Goal: Information Seeking & Learning: Learn about a topic

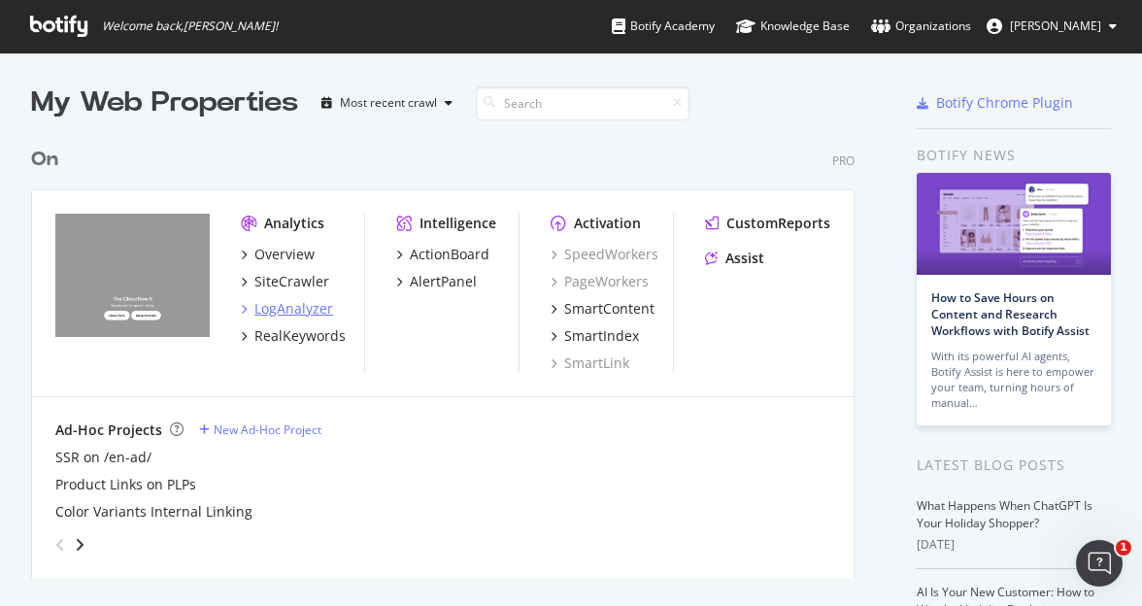
click at [292, 311] on div "LogAnalyzer" at bounding box center [293, 308] width 79 height 19
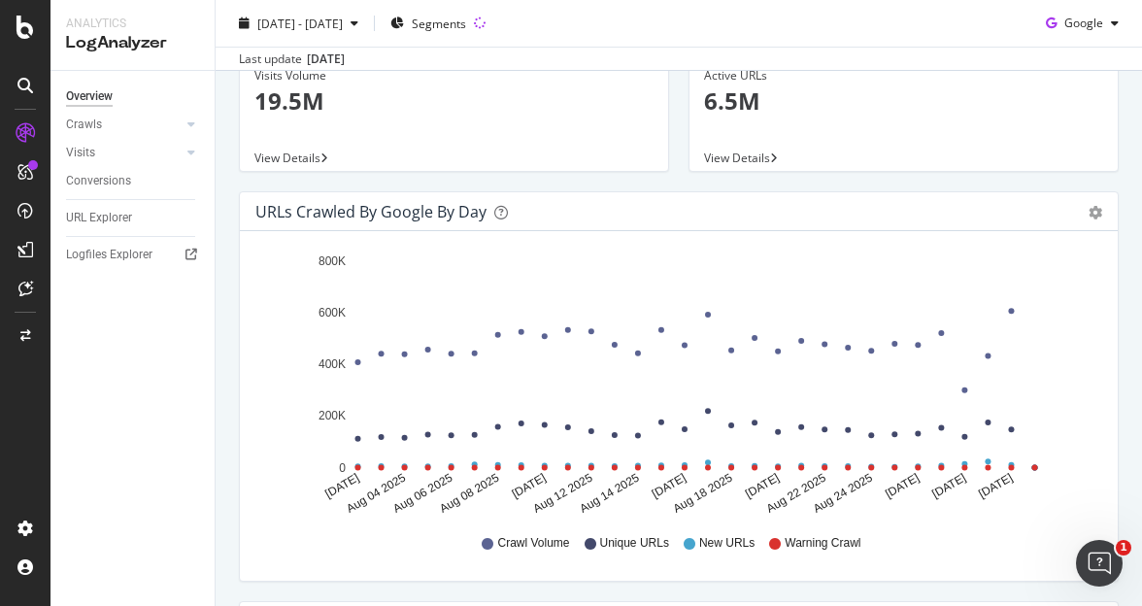
scroll to position [301, 0]
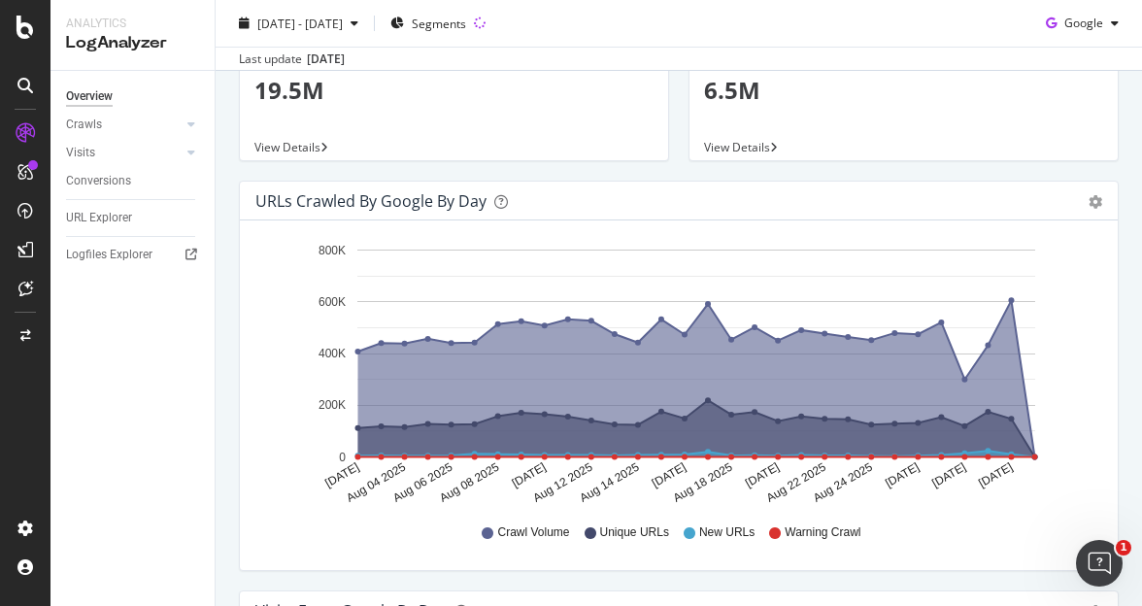
click at [591, 533] on icon at bounding box center [590, 533] width 12 height 12
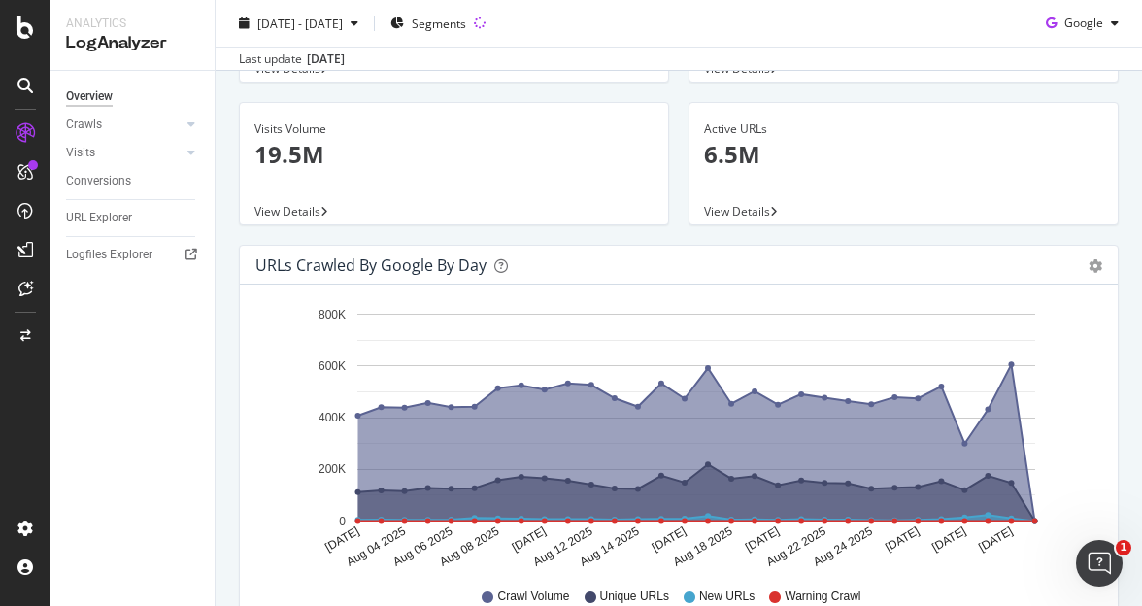
scroll to position [210, 0]
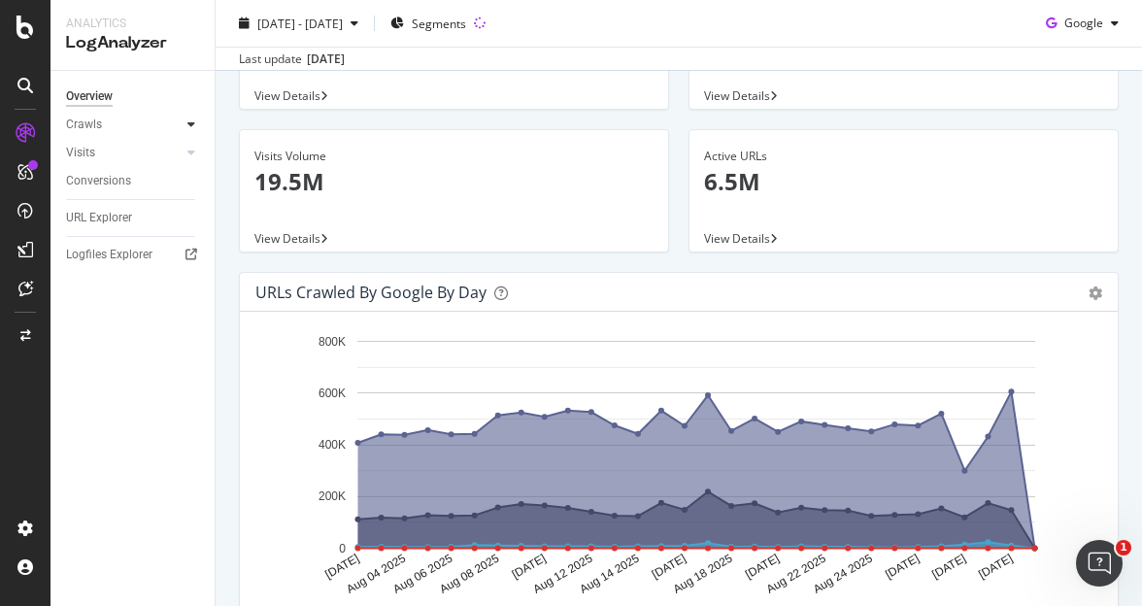
click at [188, 131] on div at bounding box center [191, 124] width 19 height 19
click at [116, 152] on div "Daily Distribution" at bounding box center [120, 153] width 90 height 20
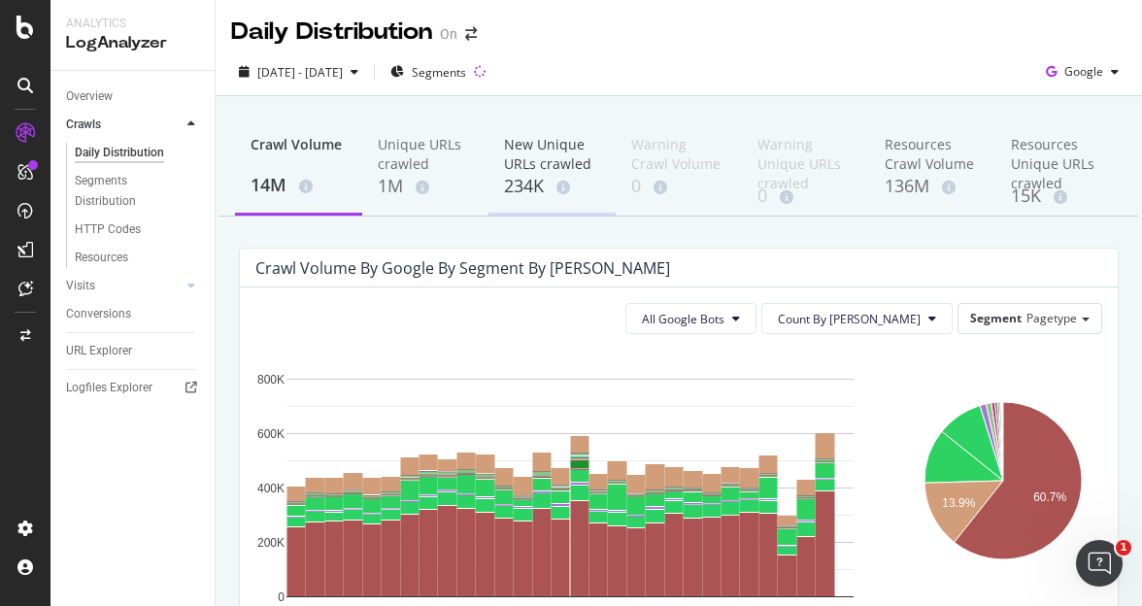
click at [541, 153] on div "New Unique URLs crawled" at bounding box center [552, 154] width 96 height 39
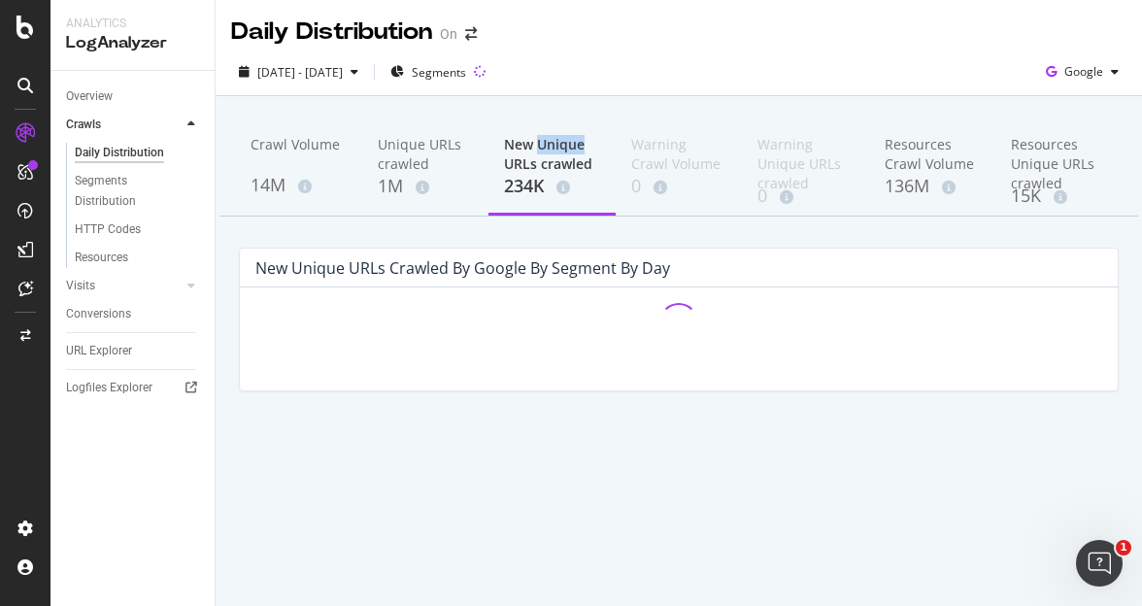
click at [541, 153] on div "New Unique URLs crawled" at bounding box center [552, 154] width 96 height 39
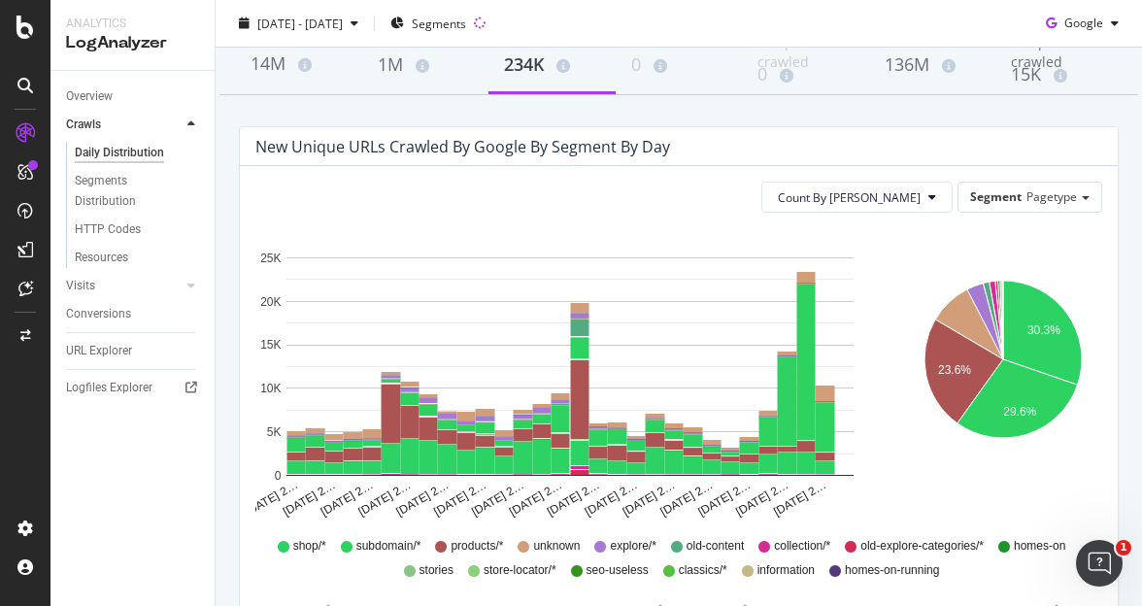
scroll to position [124, 0]
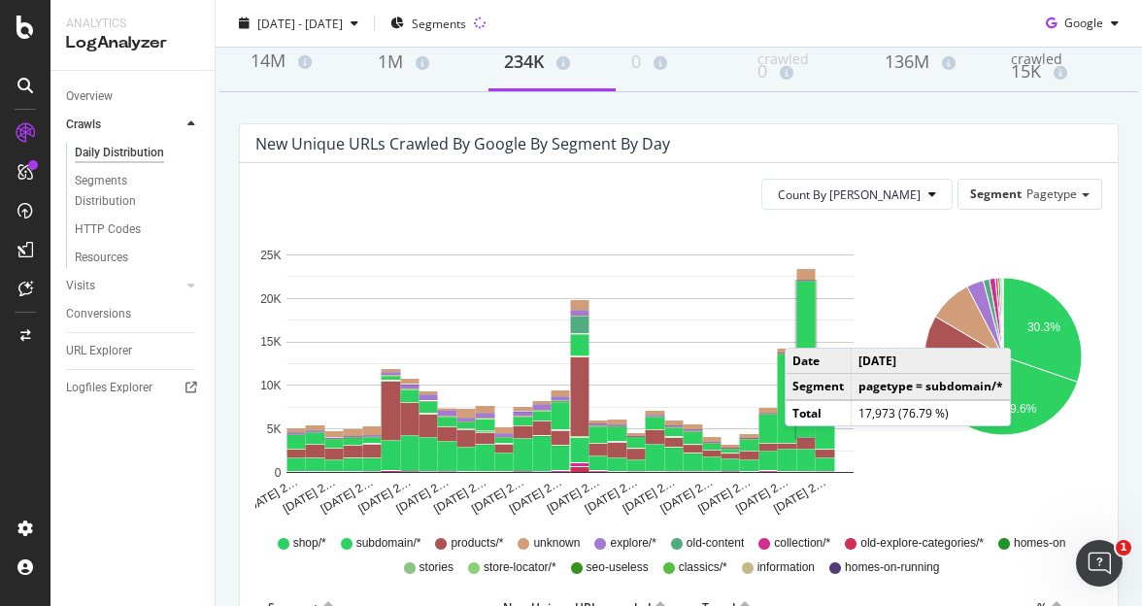
click at [804, 328] on rect "A chart." at bounding box center [806, 359] width 18 height 155
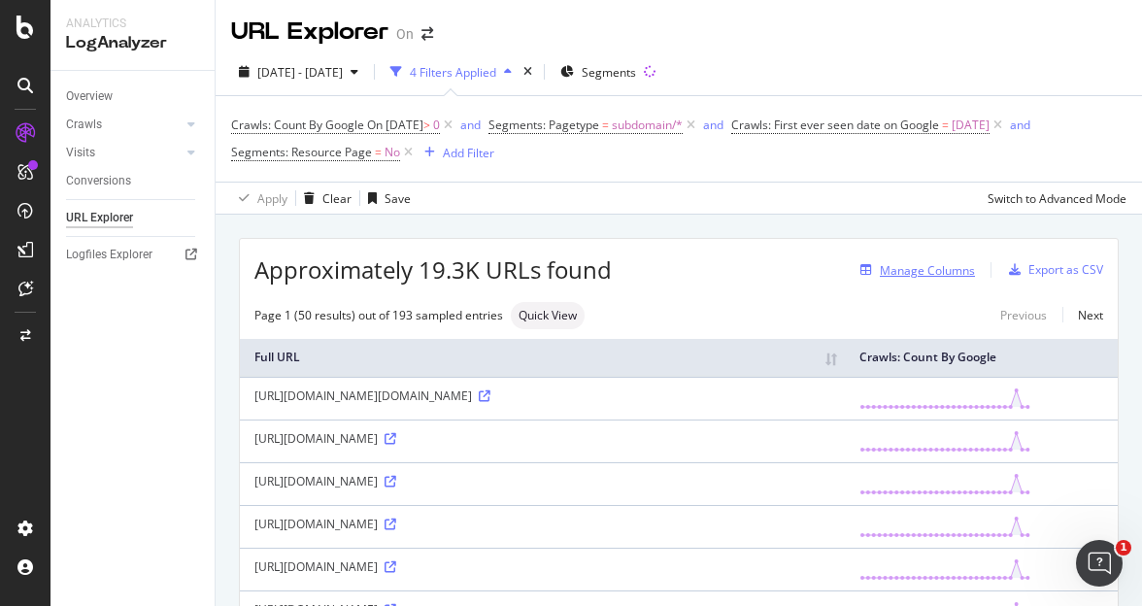
click at [921, 269] on div "Manage Columns" at bounding box center [927, 270] width 95 height 17
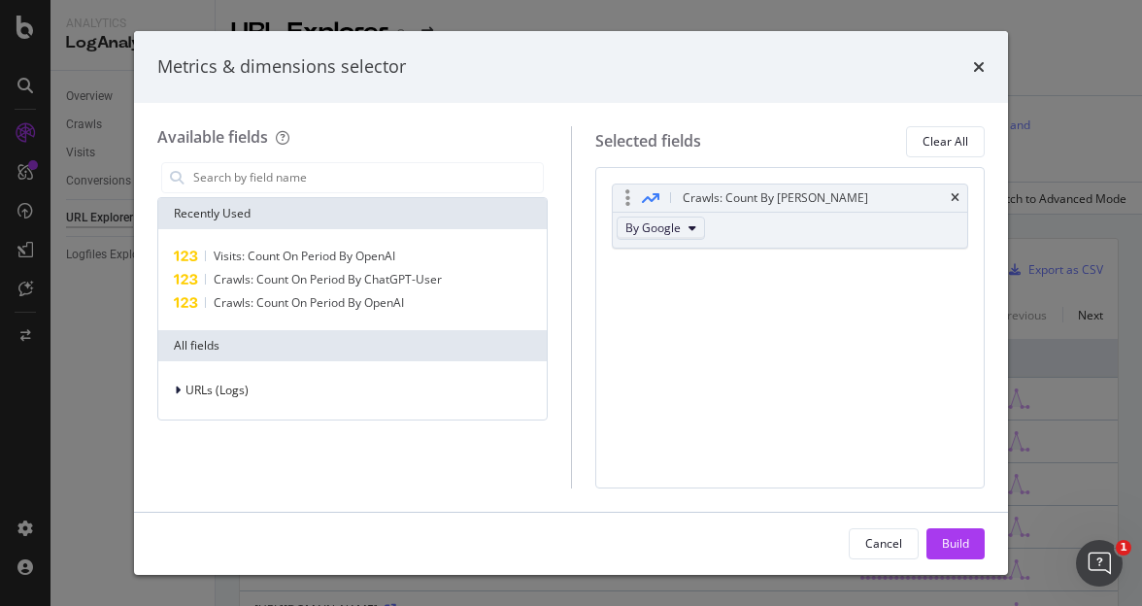
click at [689, 223] on icon "modal" at bounding box center [692, 228] width 8 height 12
click at [874, 282] on div "Crawls: Count By Day By Google You can use this field as a" at bounding box center [790, 236] width 357 height 107
click at [805, 352] on div "Crawls: Count By Day By Google You can use this field as a To pick up a draggab…" at bounding box center [790, 327] width 390 height 321
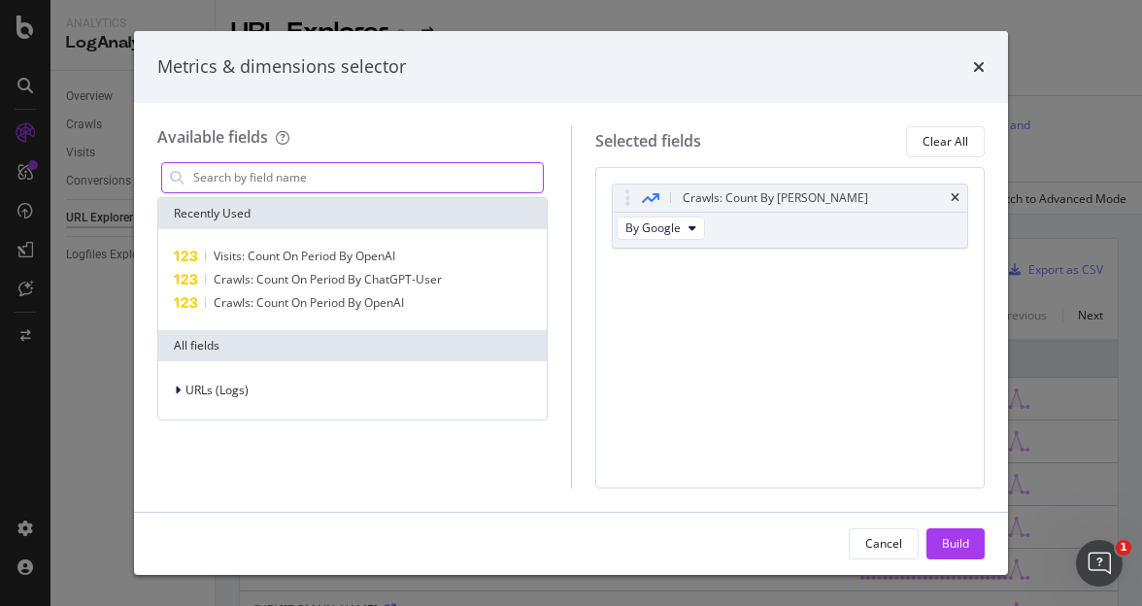
click at [274, 179] on input "modal" at bounding box center [366, 177] width 351 height 29
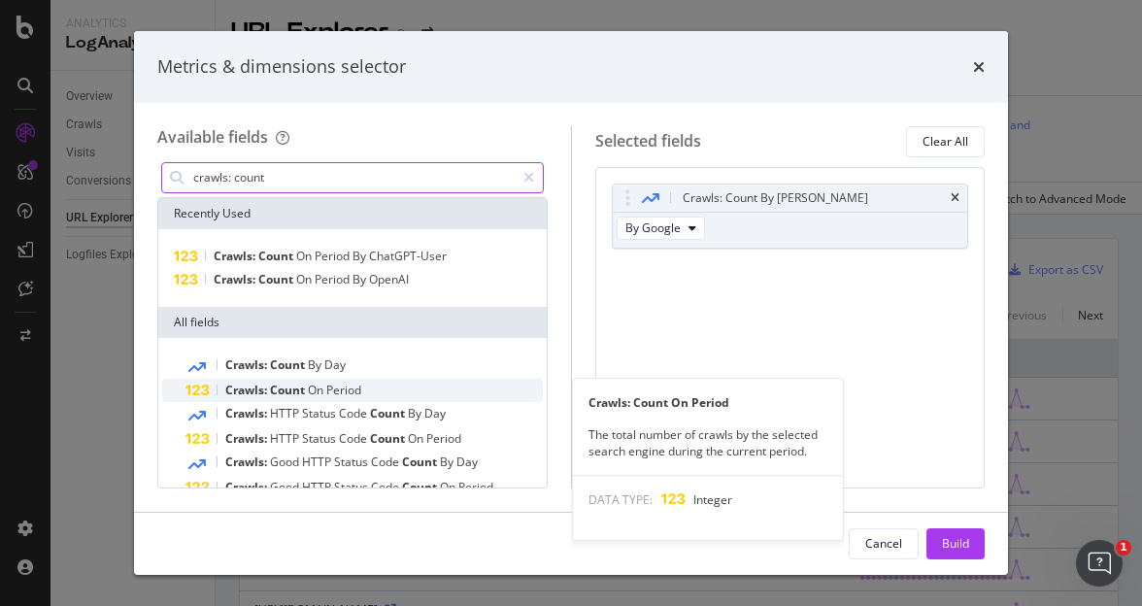
type input "crawls: count"
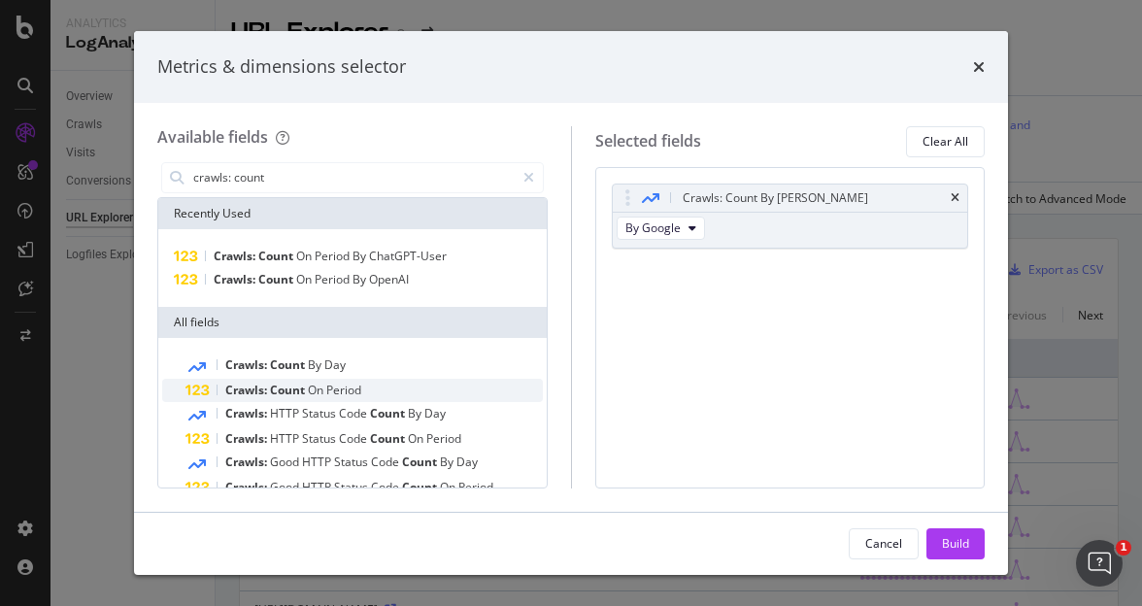
click at [374, 389] on div "Crawls: Count On Period" at bounding box center [363, 390] width 357 height 23
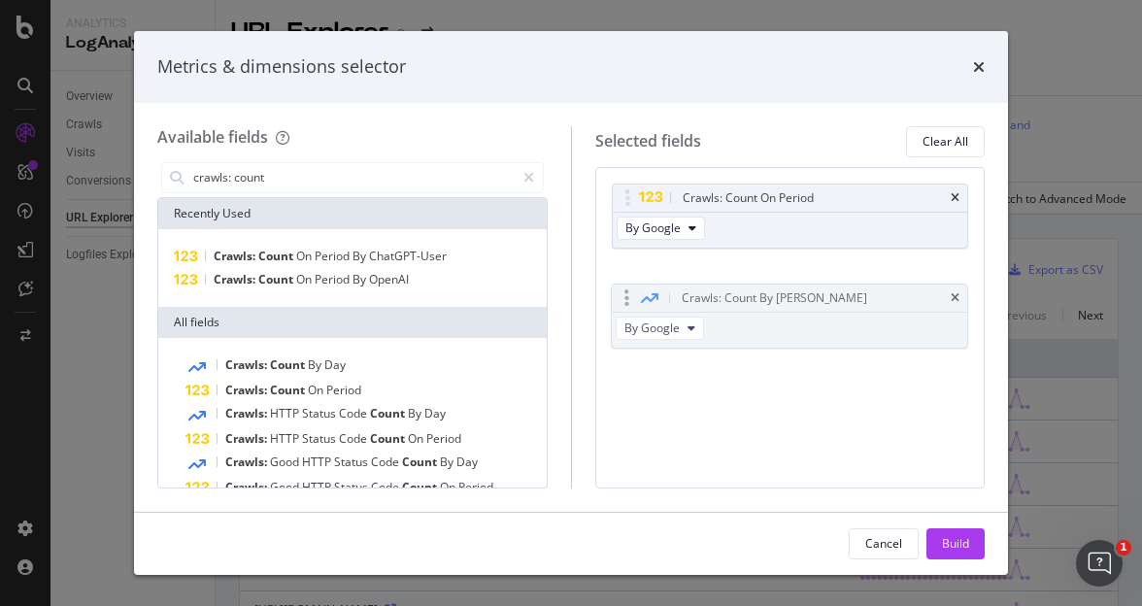
drag, startPoint x: 814, startPoint y: 197, endPoint x: 814, endPoint y: 297, distance: 100.0
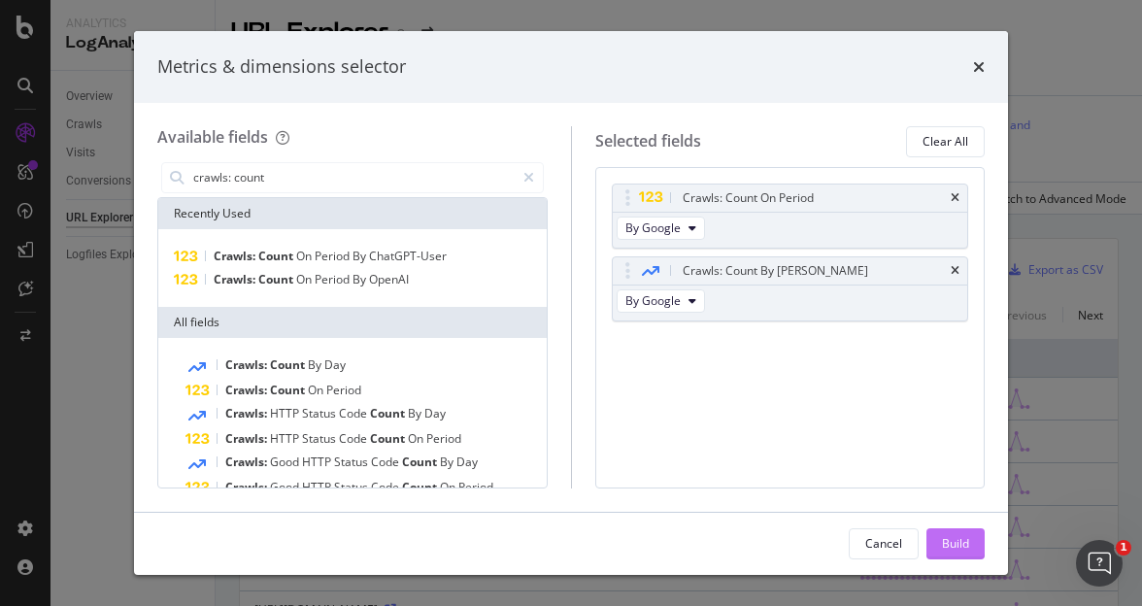
click at [954, 548] on div "Build" at bounding box center [955, 543] width 27 height 17
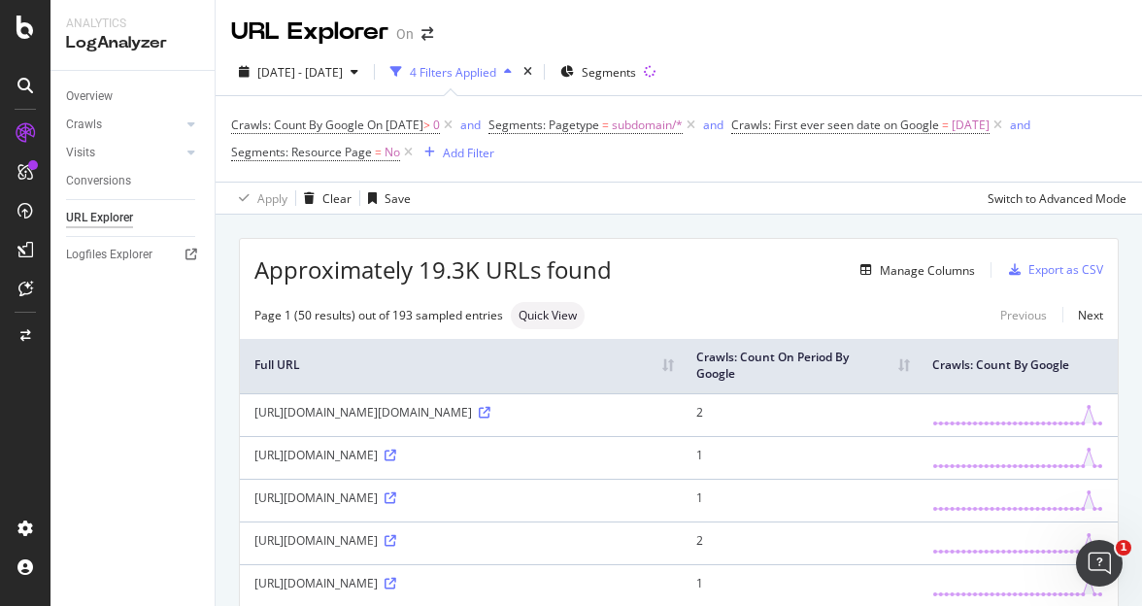
click at [862, 367] on th "Crawls: Count On Period By Google" at bounding box center [798, 366] width 235 height 54
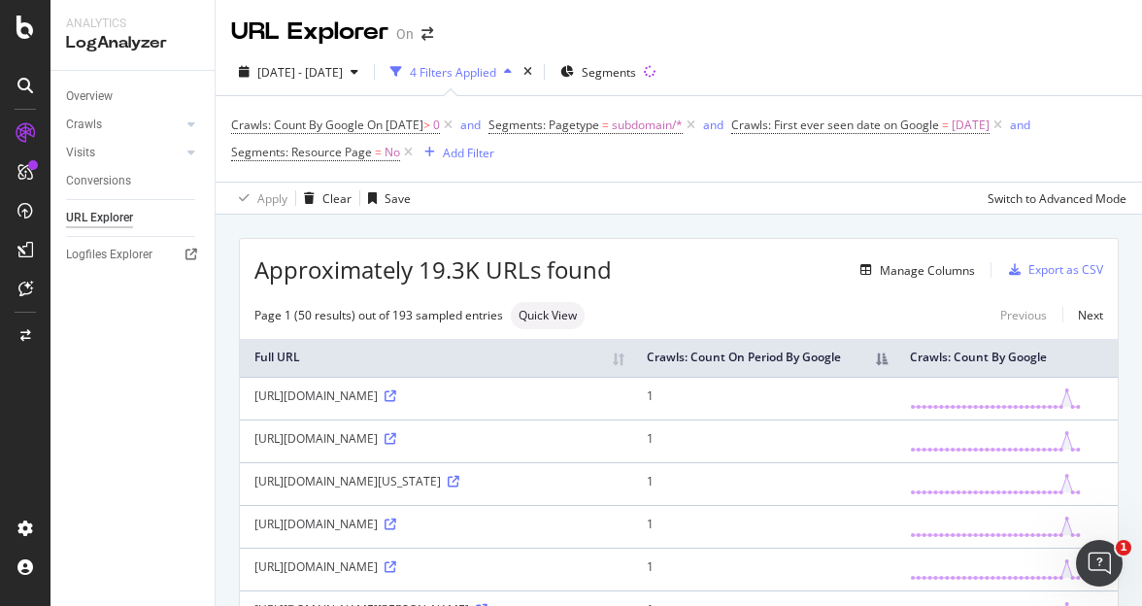
click at [822, 374] on th "Crawls: Count On Period By Google" at bounding box center [764, 358] width 264 height 38
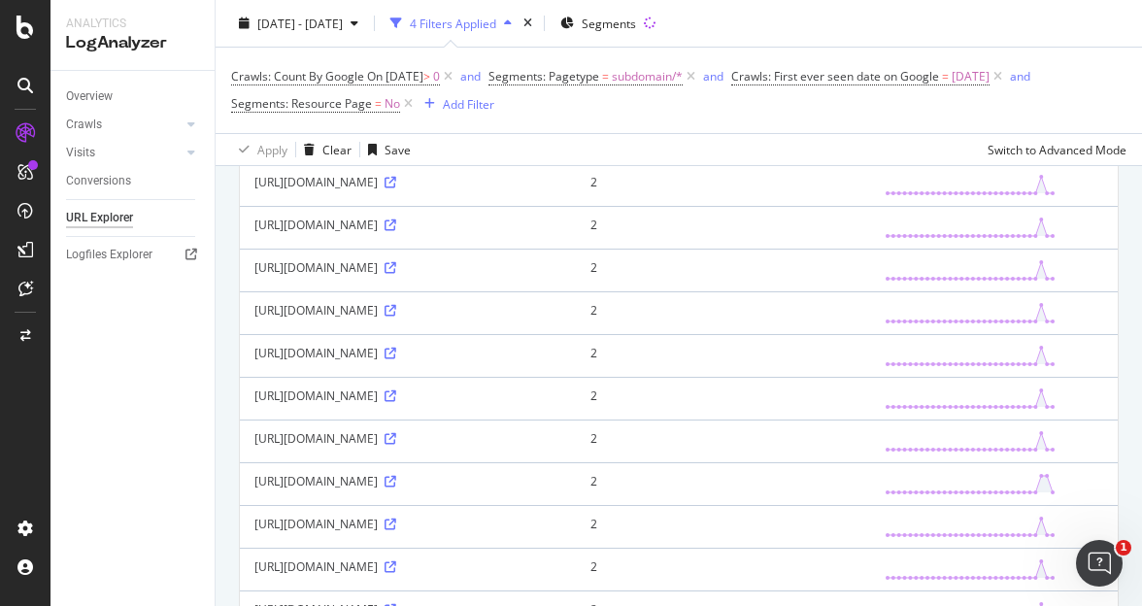
scroll to position [1053, 0]
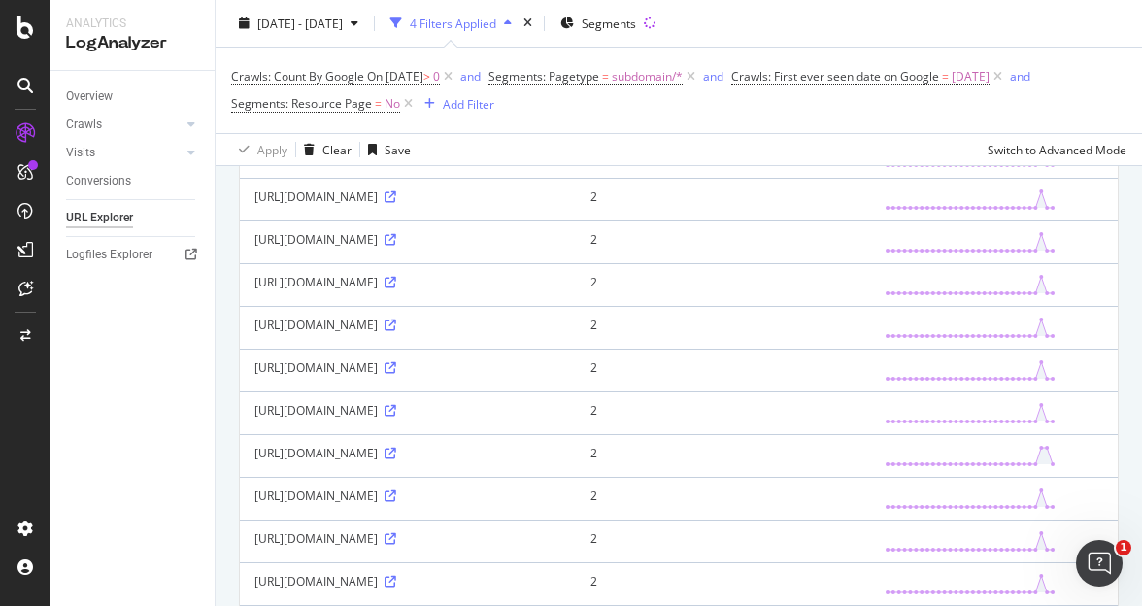
drag, startPoint x: 256, startPoint y: 352, endPoint x: 389, endPoint y: 354, distance: 133.0
click at [389, 248] on div "[URL][DOMAIN_NAME]" at bounding box center [407, 239] width 307 height 17
copy div "[URL]."
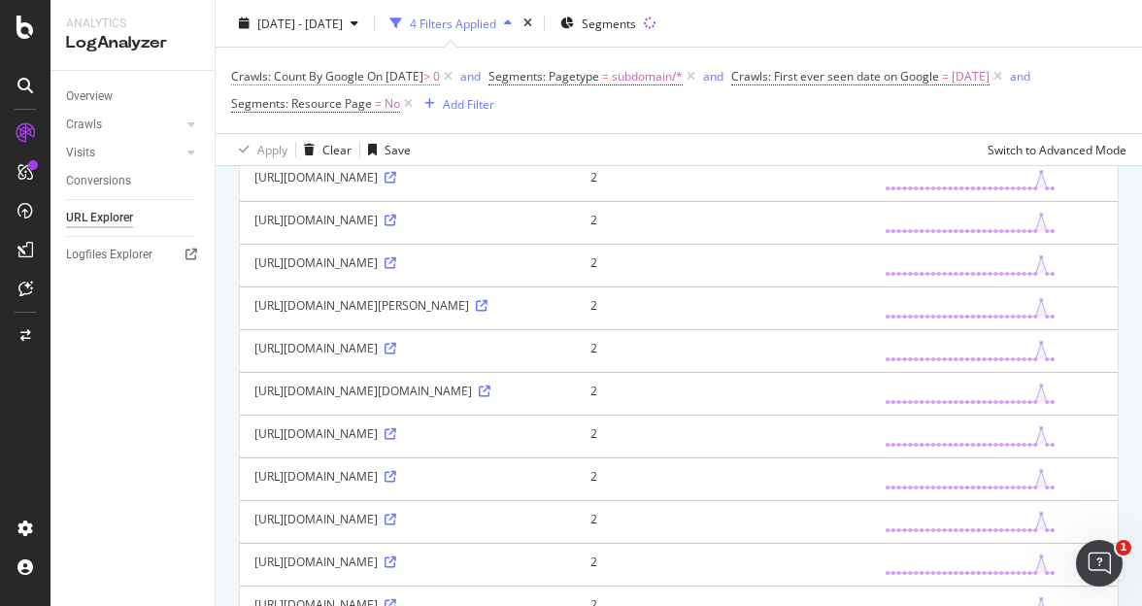
scroll to position [241, 0]
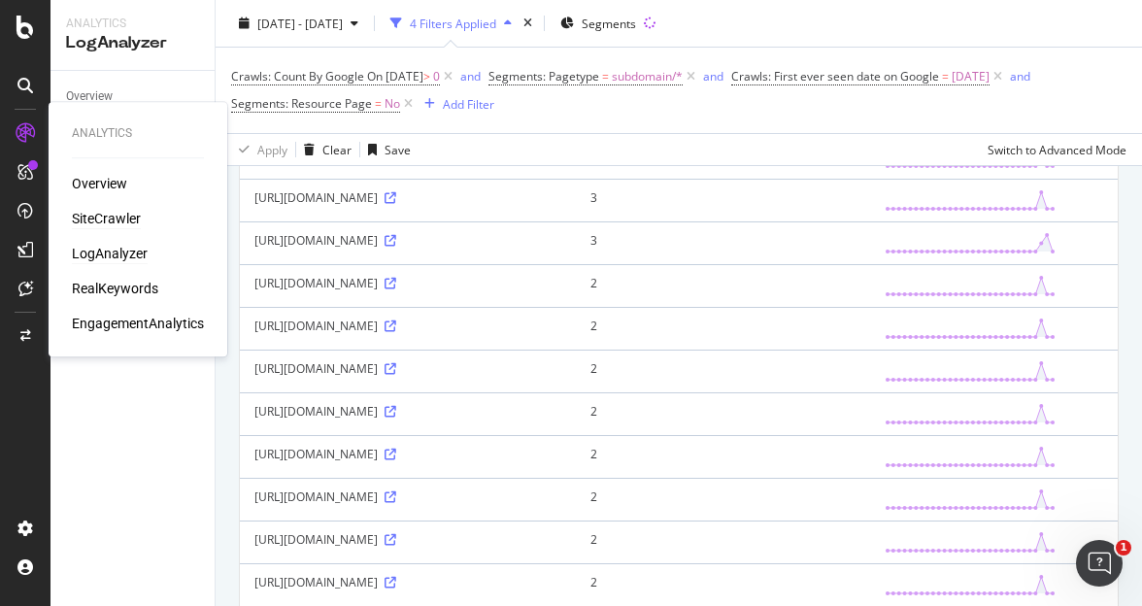
click at [89, 214] on div "SiteCrawler" at bounding box center [106, 218] width 69 height 19
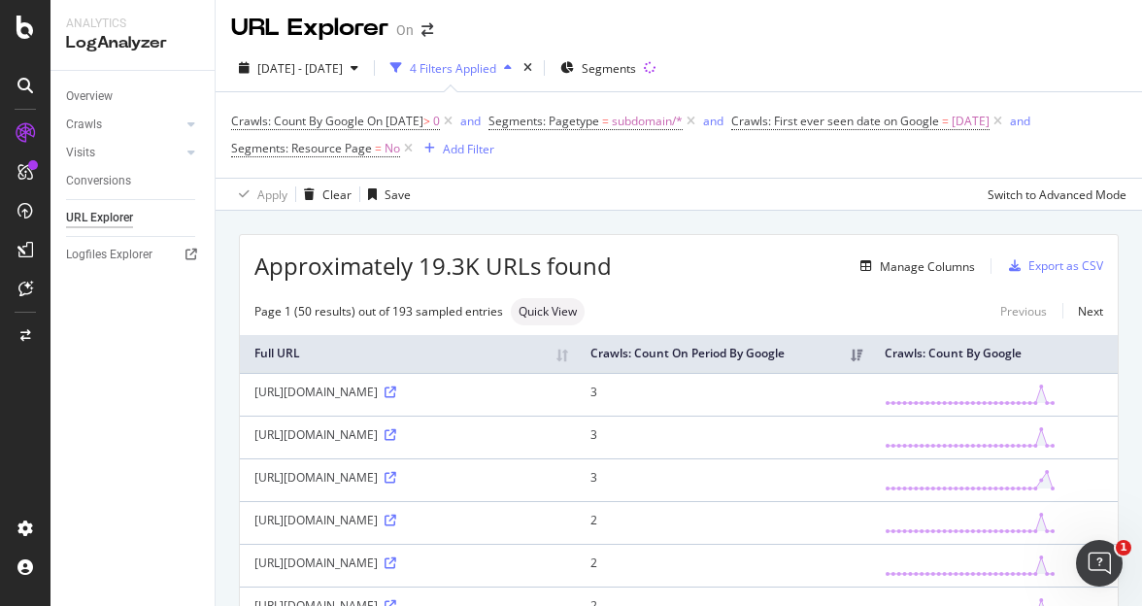
scroll to position [0, 0]
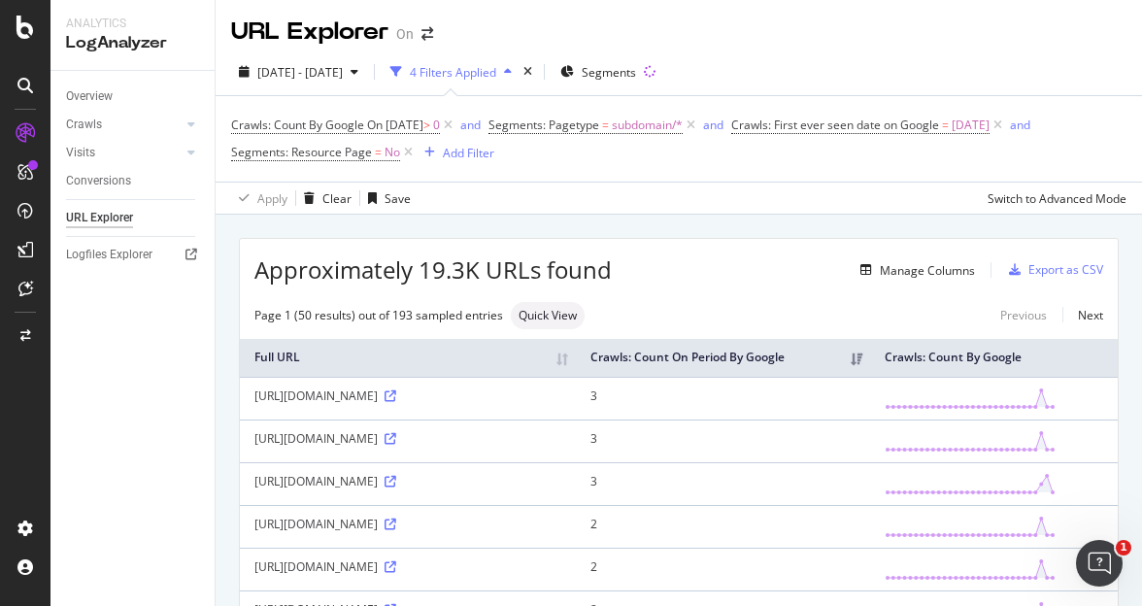
click at [834, 23] on div "URL Explorer On" at bounding box center [679, 24] width 926 height 49
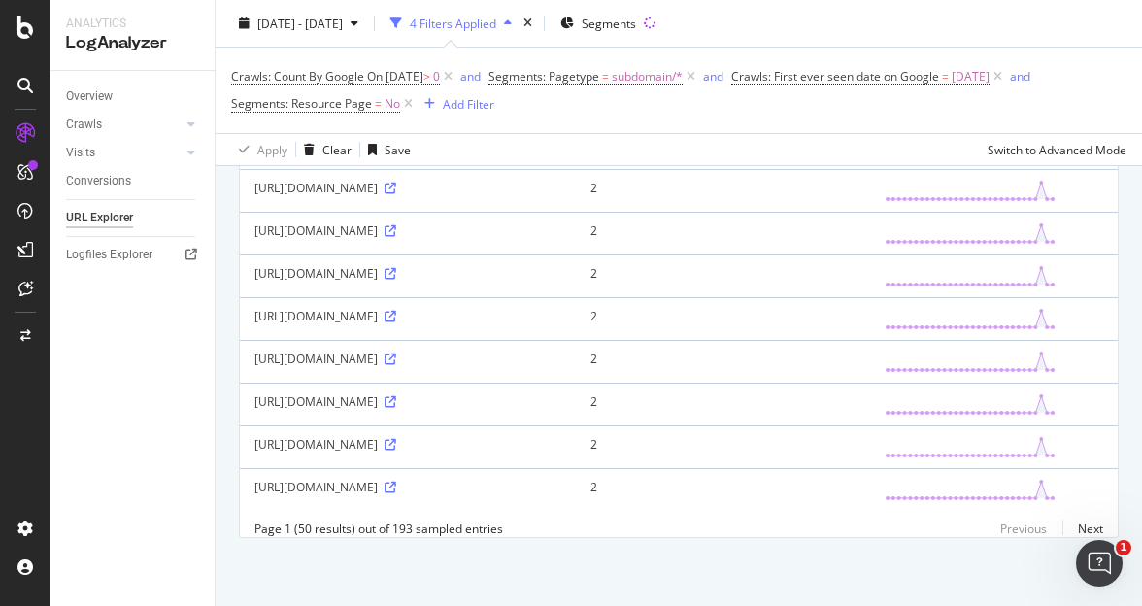
scroll to position [2239, 0]
drag, startPoint x: 506, startPoint y: 291, endPoint x: 482, endPoint y: 297, distance: 25.0
click at [482, 308] on div "[URL][DOMAIN_NAME]" at bounding box center [407, 316] width 307 height 17
drag, startPoint x: 481, startPoint y: 232, endPoint x: 329, endPoint y: 225, distance: 151.6
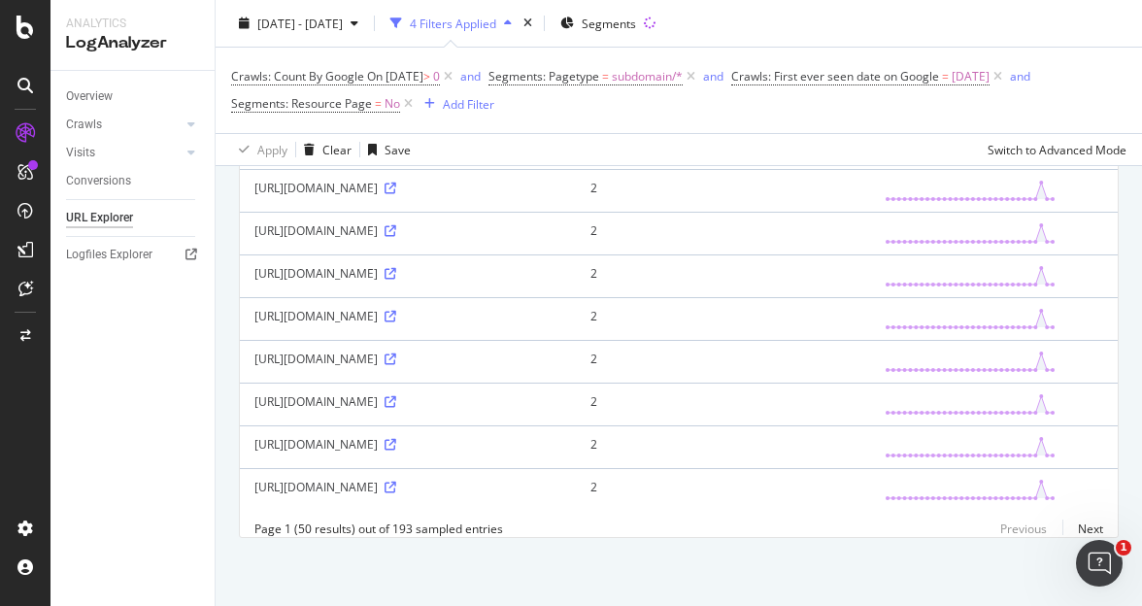
click at [329, 196] on div "[URL][DOMAIN_NAME]" at bounding box center [407, 188] width 307 height 17
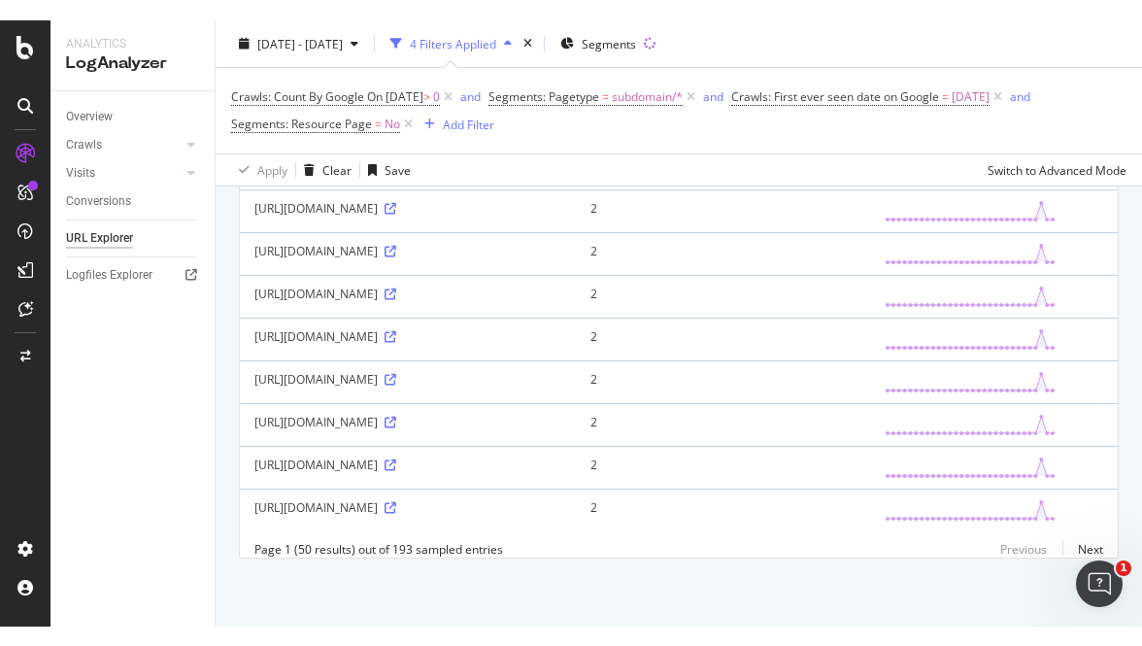
scroll to position [2239, 0]
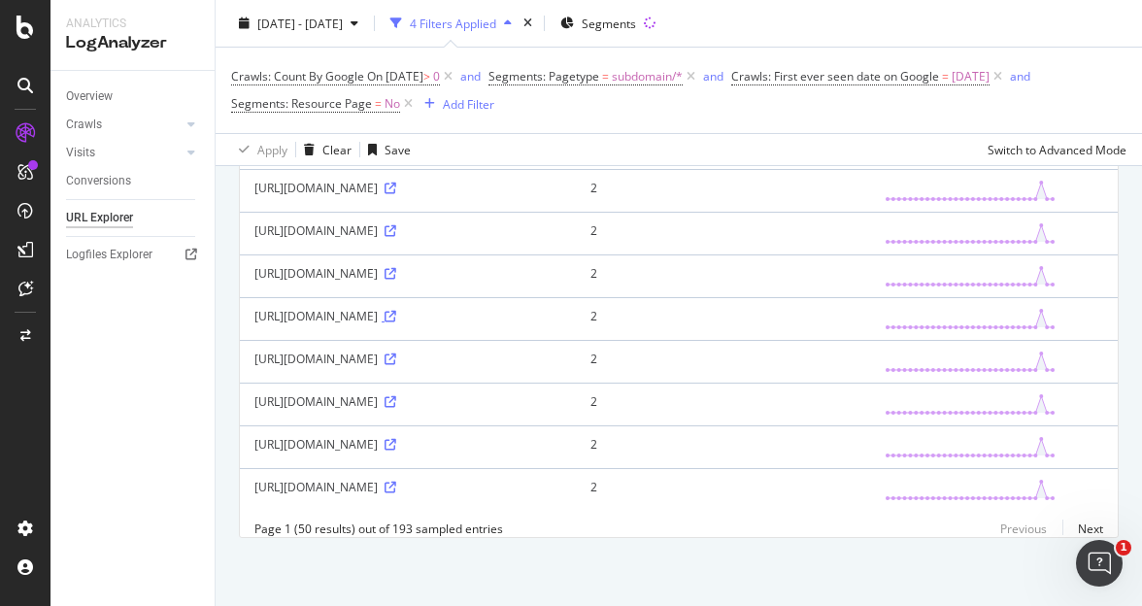
click at [396, 311] on icon at bounding box center [390, 317] width 12 height 12
drag, startPoint x: 255, startPoint y: 200, endPoint x: 331, endPoint y: 219, distance: 78.2
click at [331, 222] on div "[URL][DOMAIN_NAME]" at bounding box center [407, 230] width 307 height 17
click at [480, 222] on div "[URL][DOMAIN_NAME]" at bounding box center [407, 230] width 307 height 17
drag, startPoint x: 477, startPoint y: 201, endPoint x: 247, endPoint y: 197, distance: 230.1
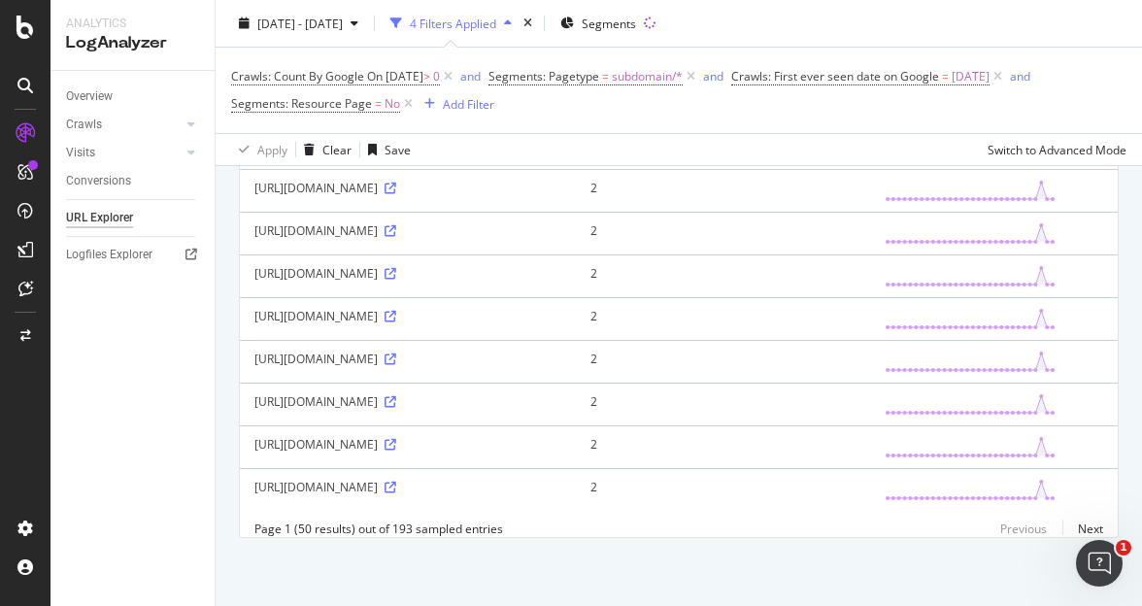
click at [247, 212] on td "[URL][DOMAIN_NAME]" at bounding box center [408, 233] width 336 height 43
copy div "[URL][DOMAIN_NAME]"
click at [384, 225] on icon at bounding box center [390, 231] width 12 height 12
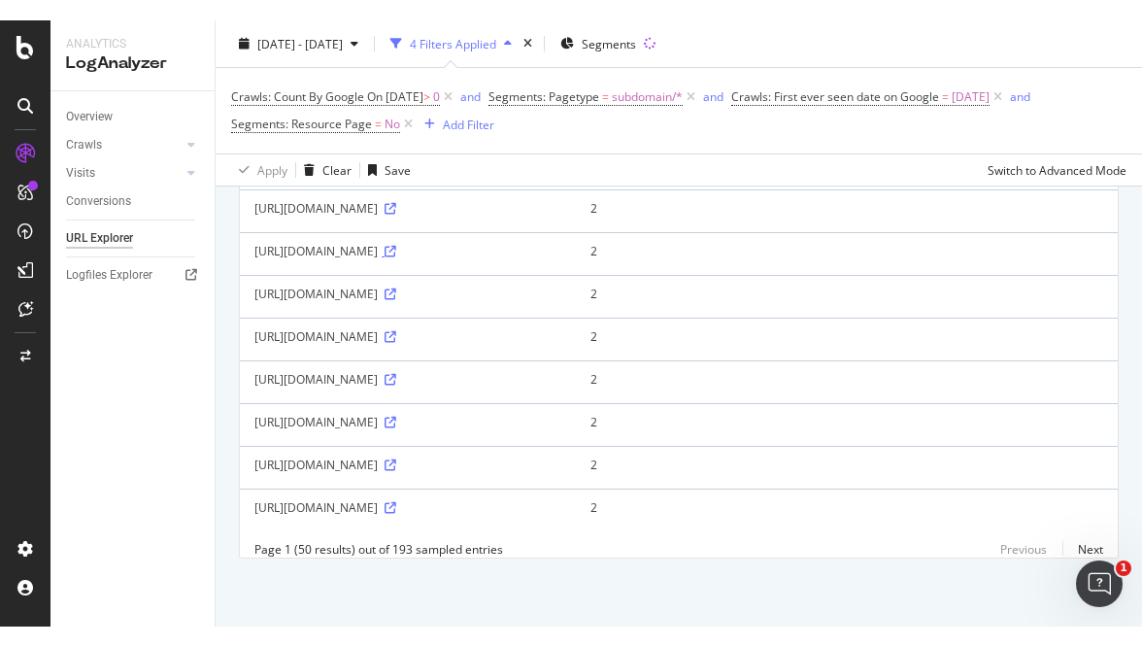
scroll to position [2198, 0]
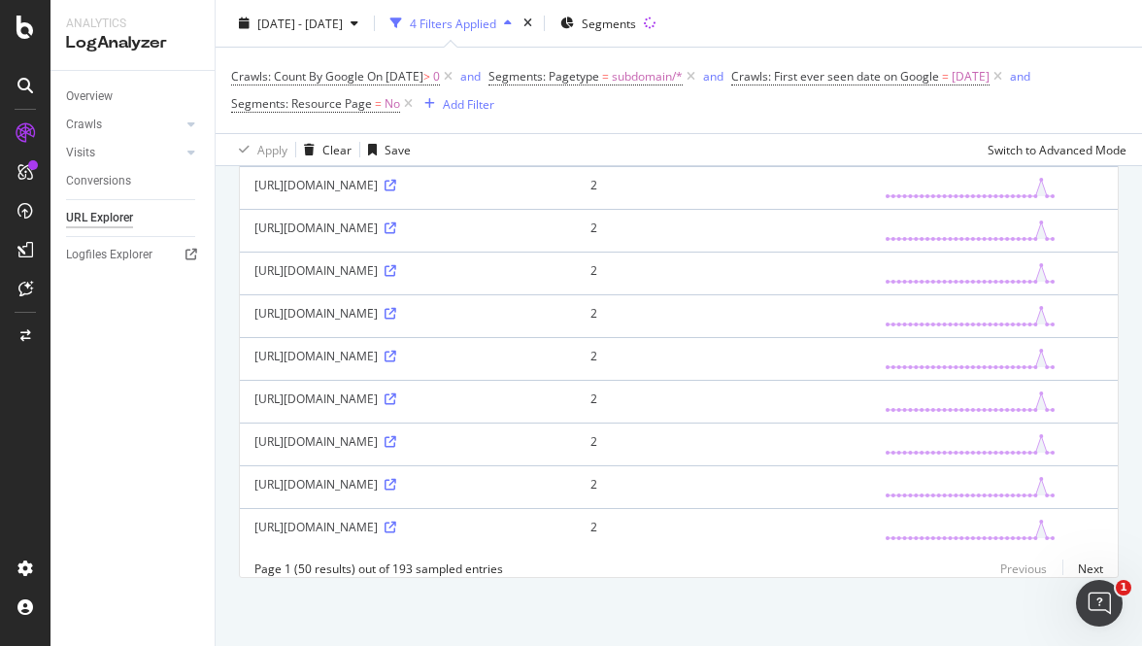
click at [917, 33] on div "[DATE] - [DATE] 4 Filters Applied Segments" at bounding box center [679, 27] width 926 height 39
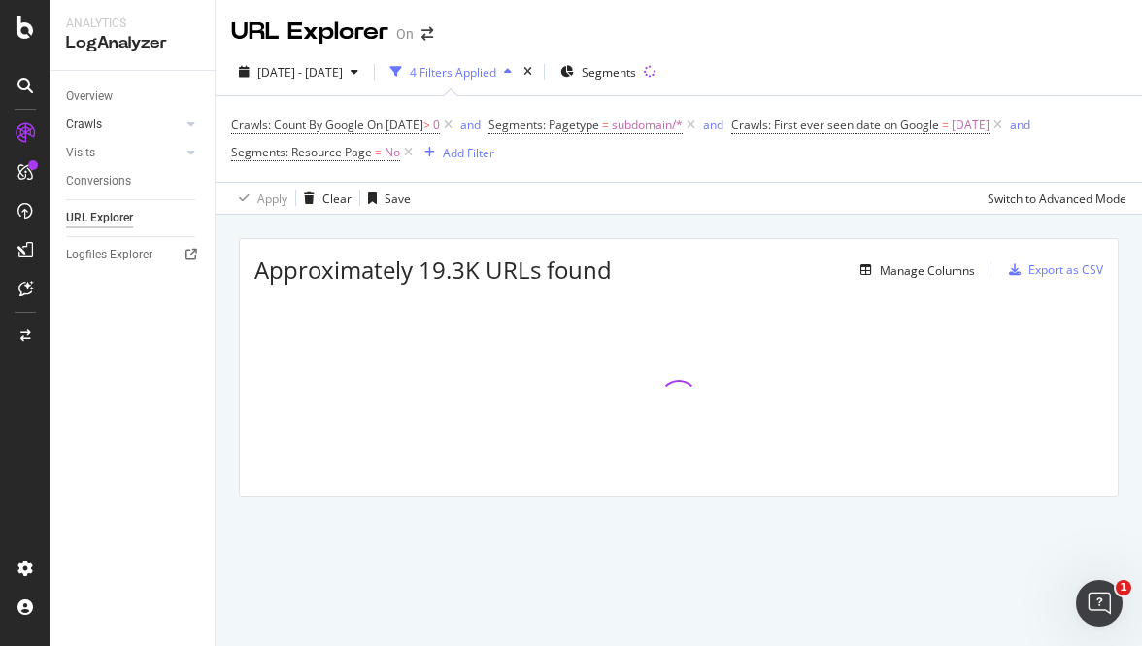
click at [147, 129] on link "Crawls" at bounding box center [124, 125] width 116 height 20
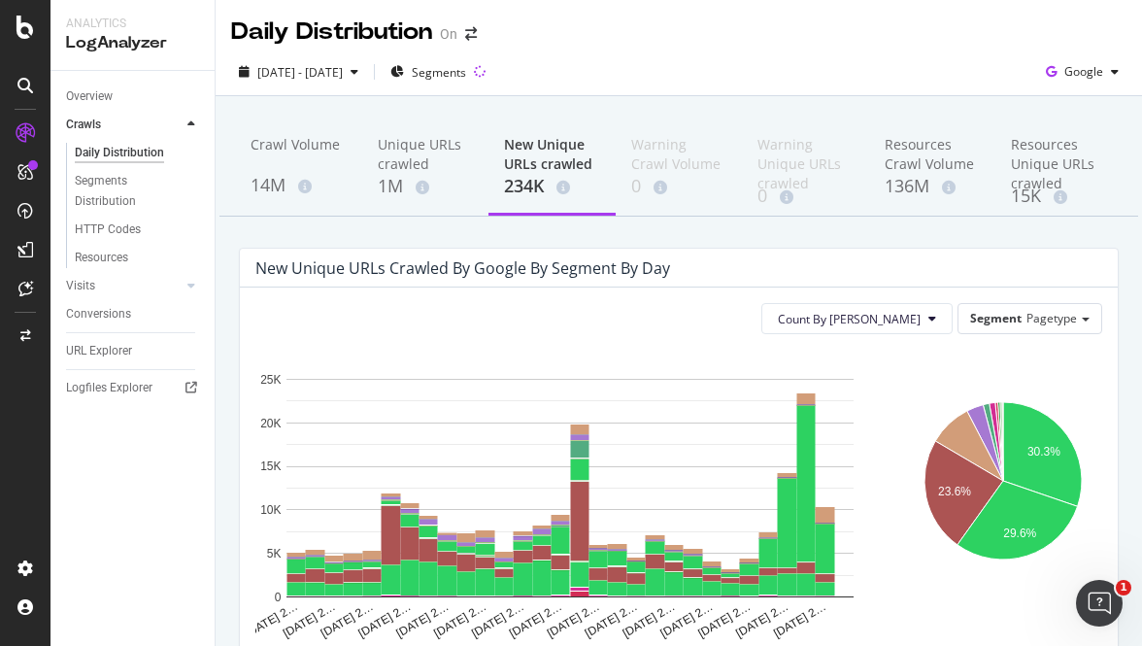
click at [466, 80] on span "Segments" at bounding box center [439, 72] width 54 height 17
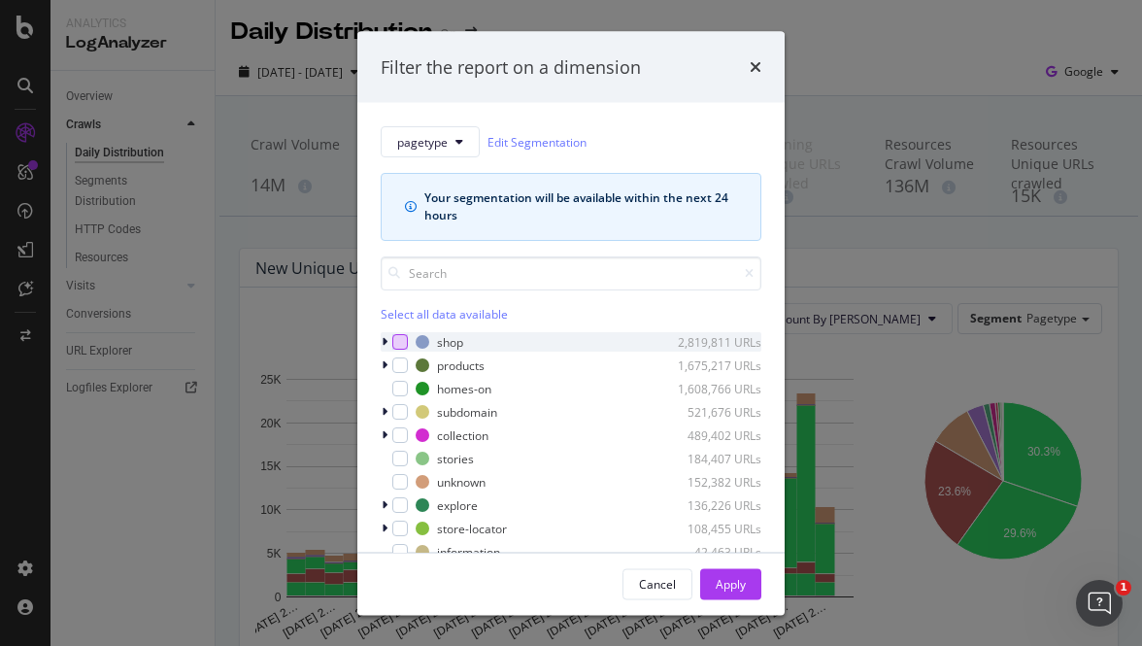
click at [398, 341] on div "modal" at bounding box center [400, 342] width 16 height 16
click at [388, 343] on div "modal" at bounding box center [387, 341] width 12 height 19
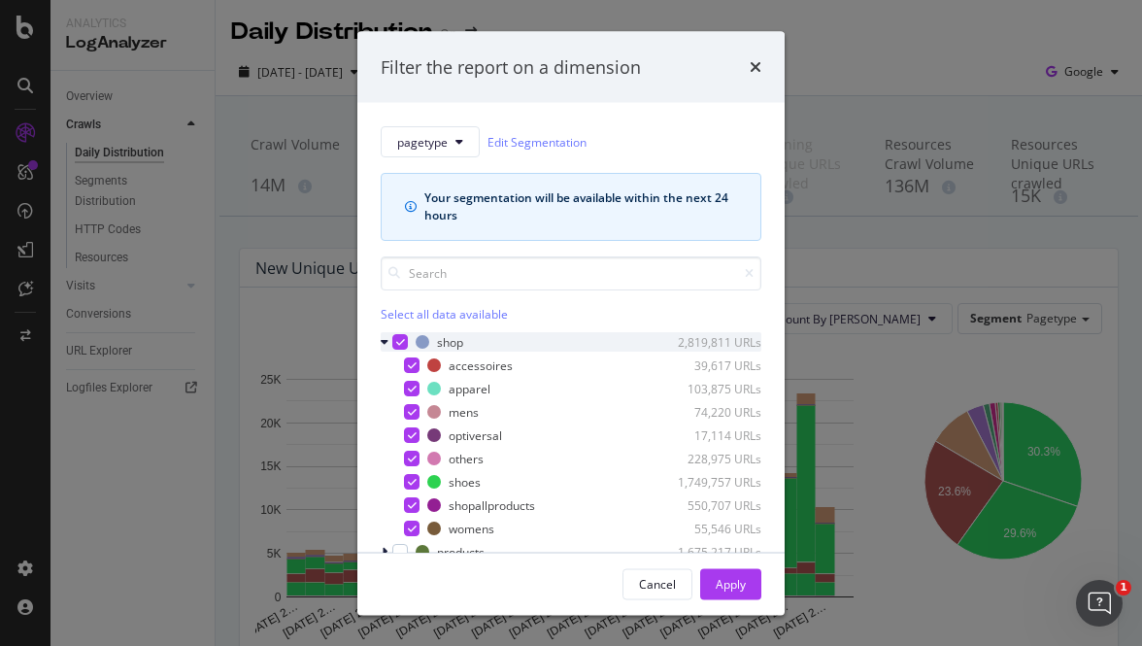
click at [384, 342] on icon "modal" at bounding box center [385, 342] width 8 height 12
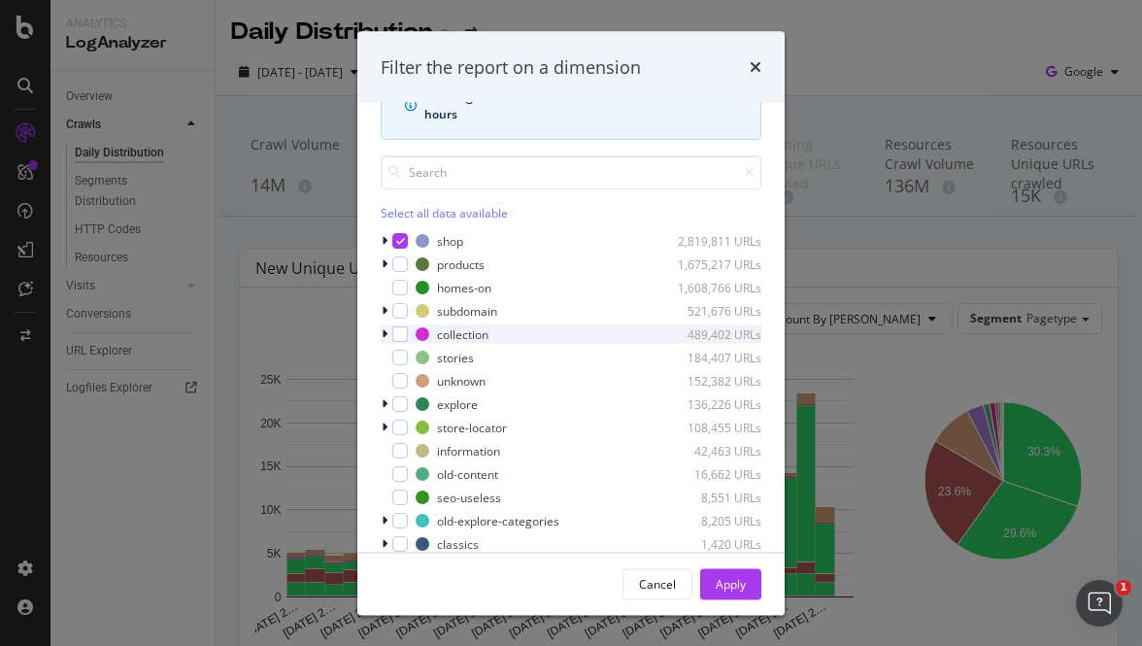
scroll to position [148, 0]
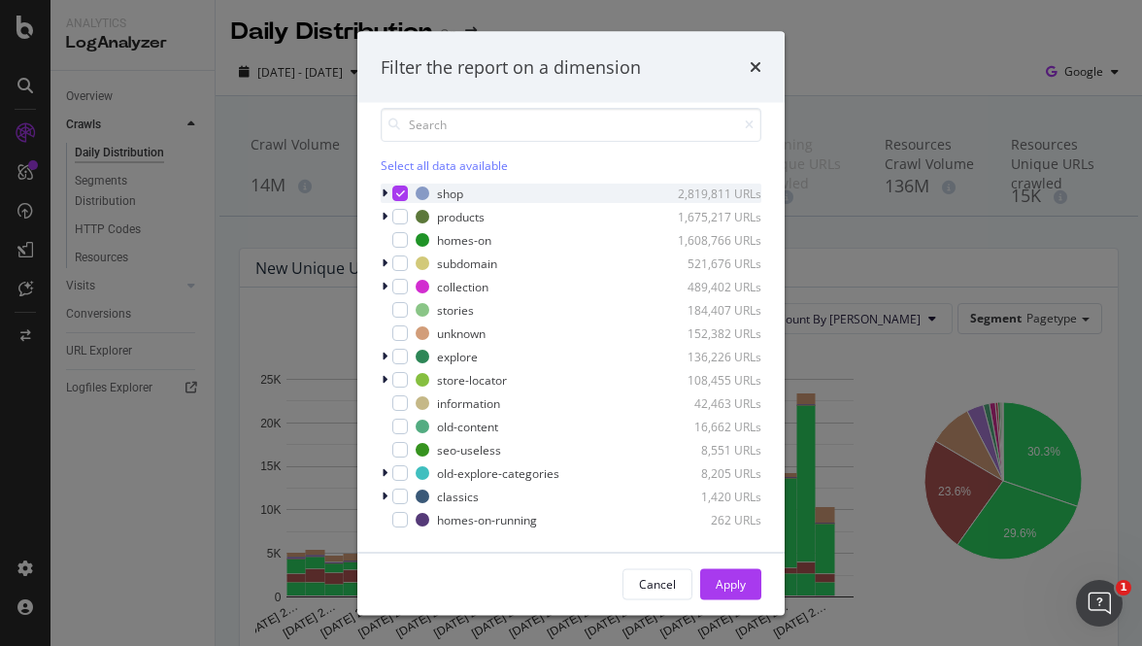
click at [385, 192] on icon "modal" at bounding box center [385, 194] width 6 height 12
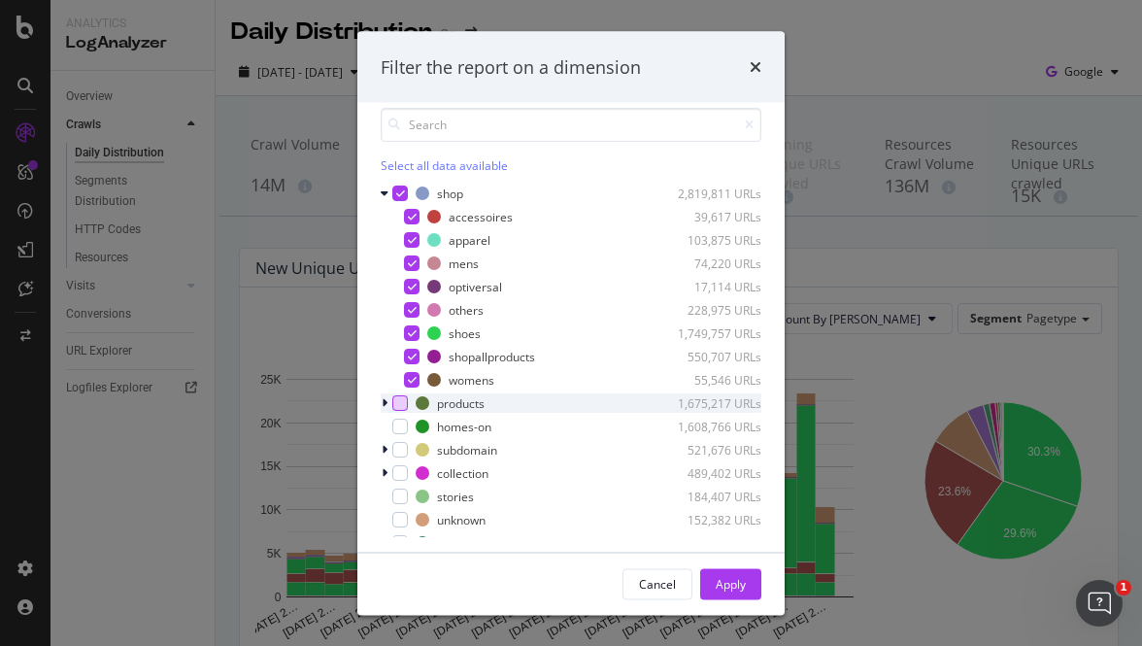
click at [403, 403] on div "modal" at bounding box center [400, 404] width 16 height 16
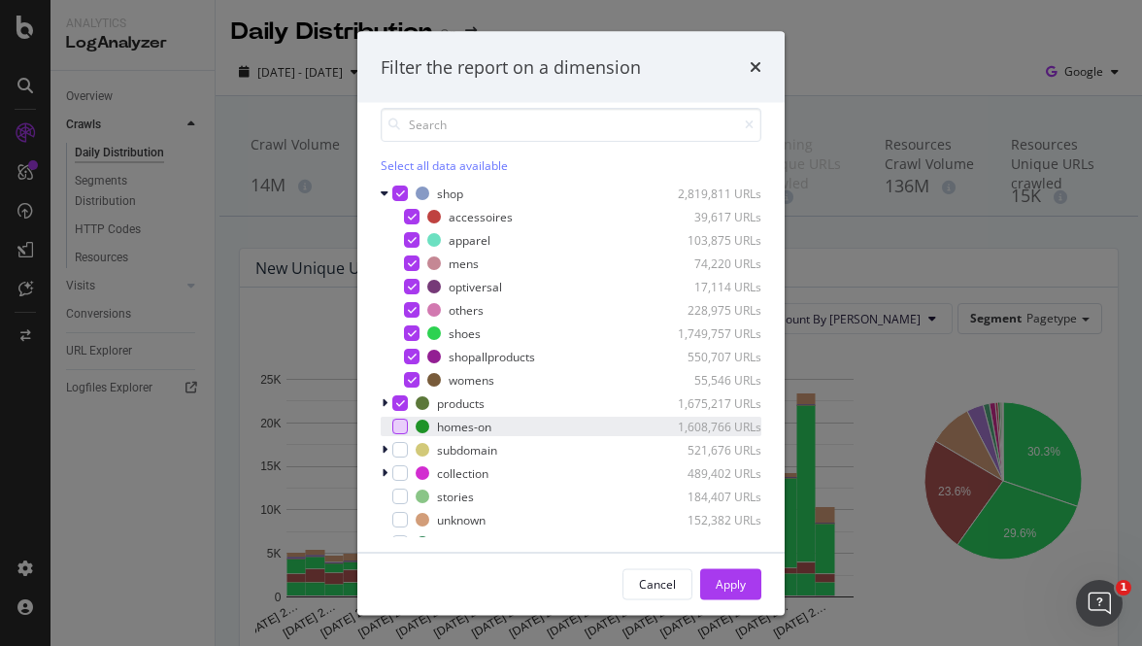
click at [405, 423] on div "modal" at bounding box center [400, 427] width 16 height 16
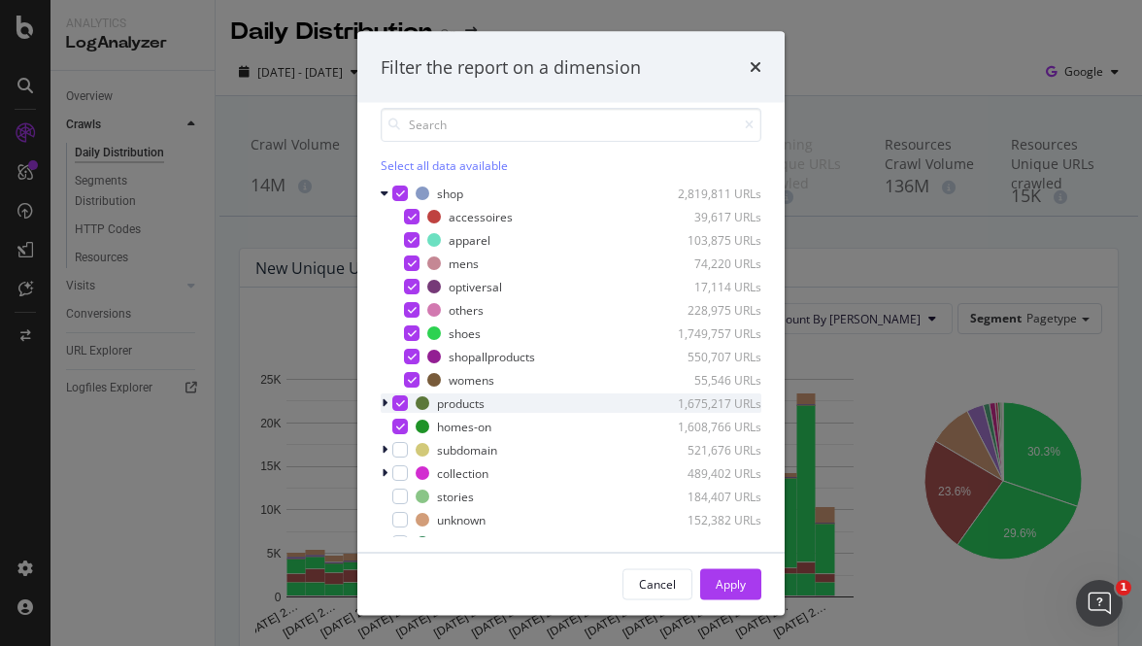
click at [382, 404] on icon "modal" at bounding box center [385, 404] width 6 height 12
click at [382, 404] on icon "modal" at bounding box center [385, 404] width 8 height 12
click at [403, 469] on div "modal" at bounding box center [400, 474] width 16 height 16
click at [404, 492] on div "modal" at bounding box center [400, 497] width 16 height 16
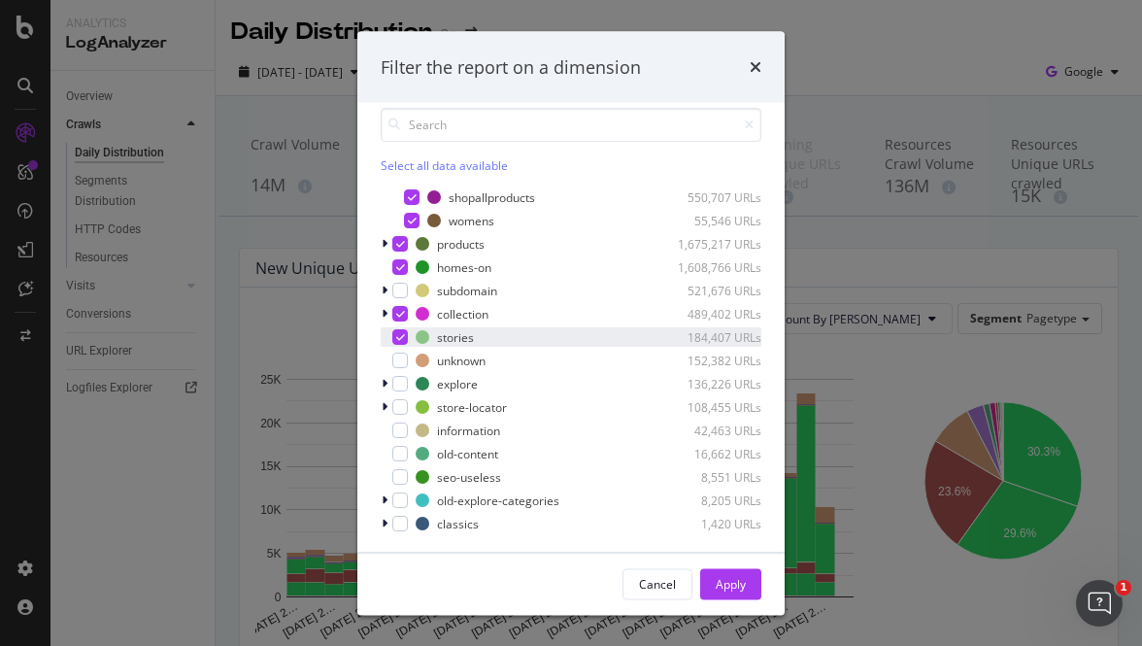
scroll to position [179, 0]
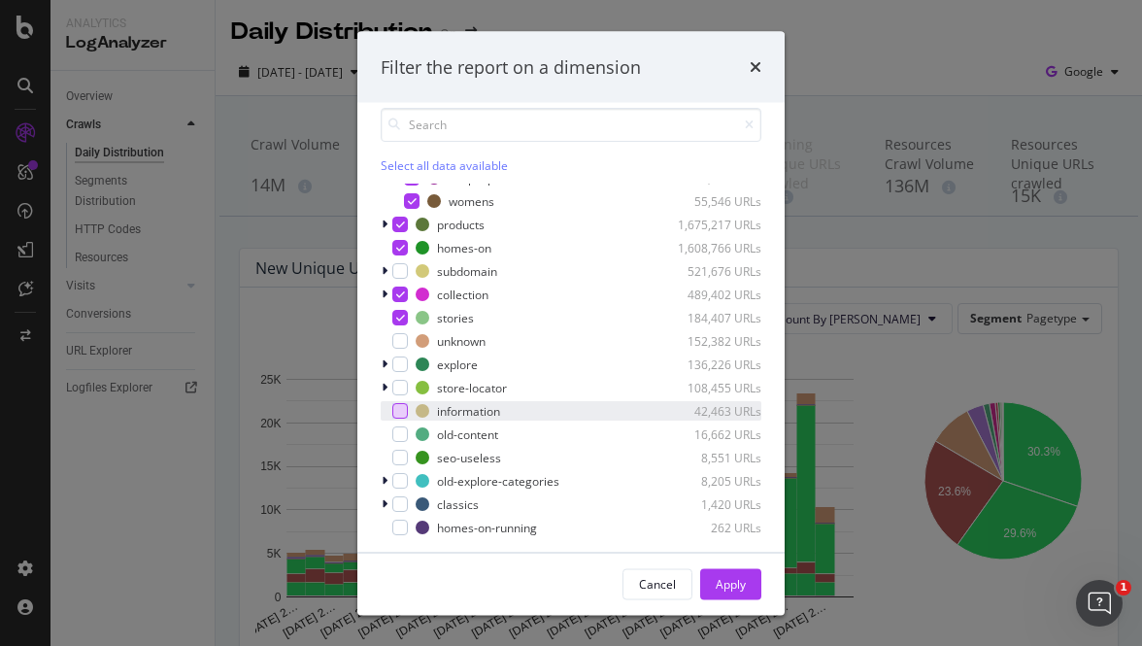
click at [397, 411] on div "modal" at bounding box center [400, 412] width 16 height 16
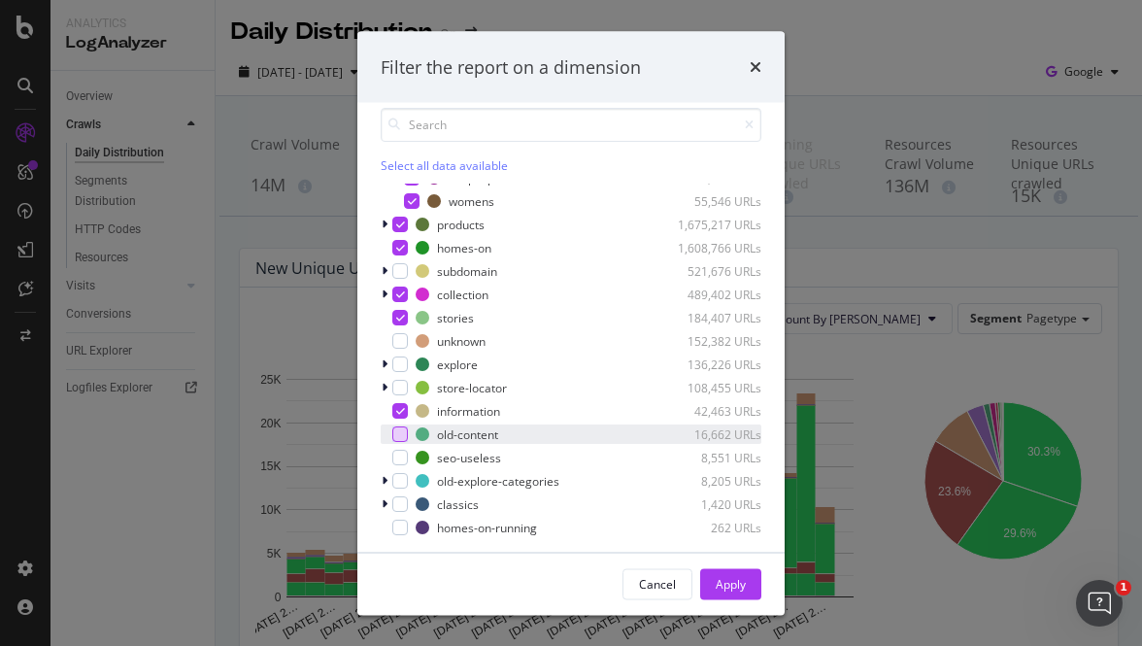
click at [398, 438] on div "modal" at bounding box center [400, 435] width 16 height 16
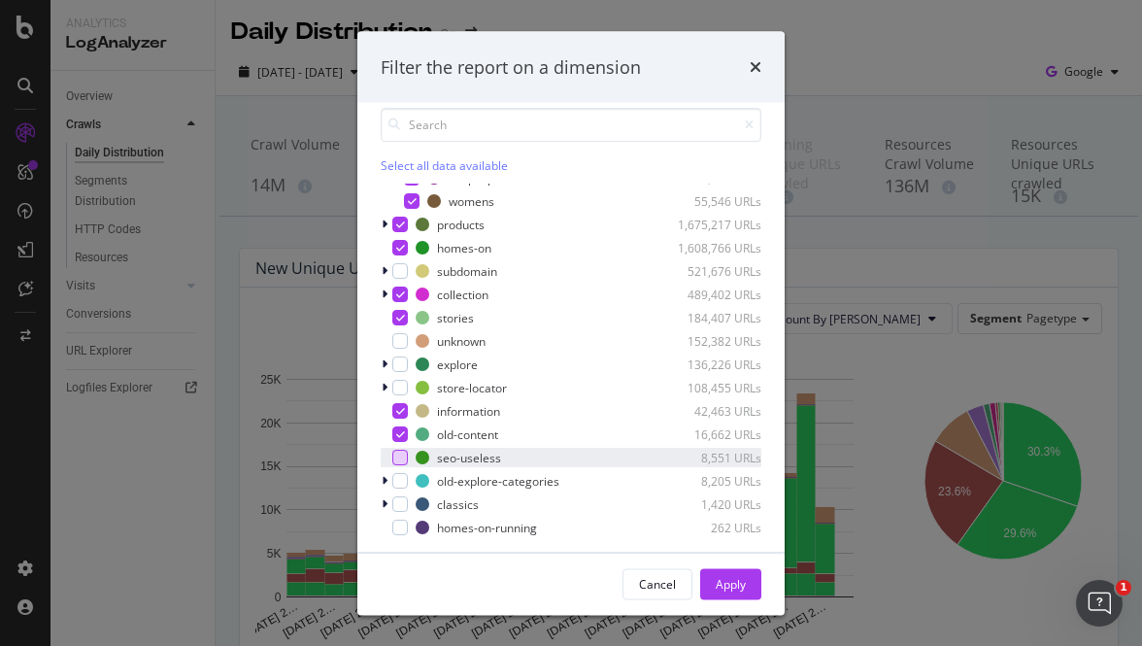
click at [402, 460] on div "modal" at bounding box center [400, 458] width 16 height 16
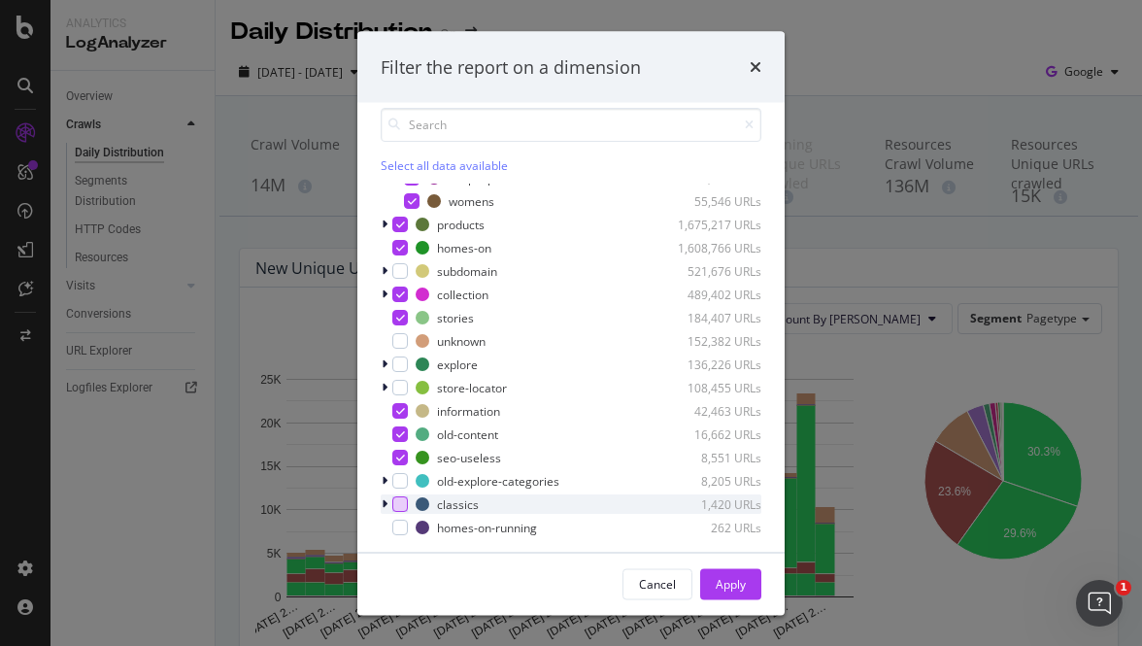
click at [400, 502] on div "modal" at bounding box center [400, 505] width 16 height 16
click at [737, 586] on div "Apply" at bounding box center [730, 583] width 30 height 17
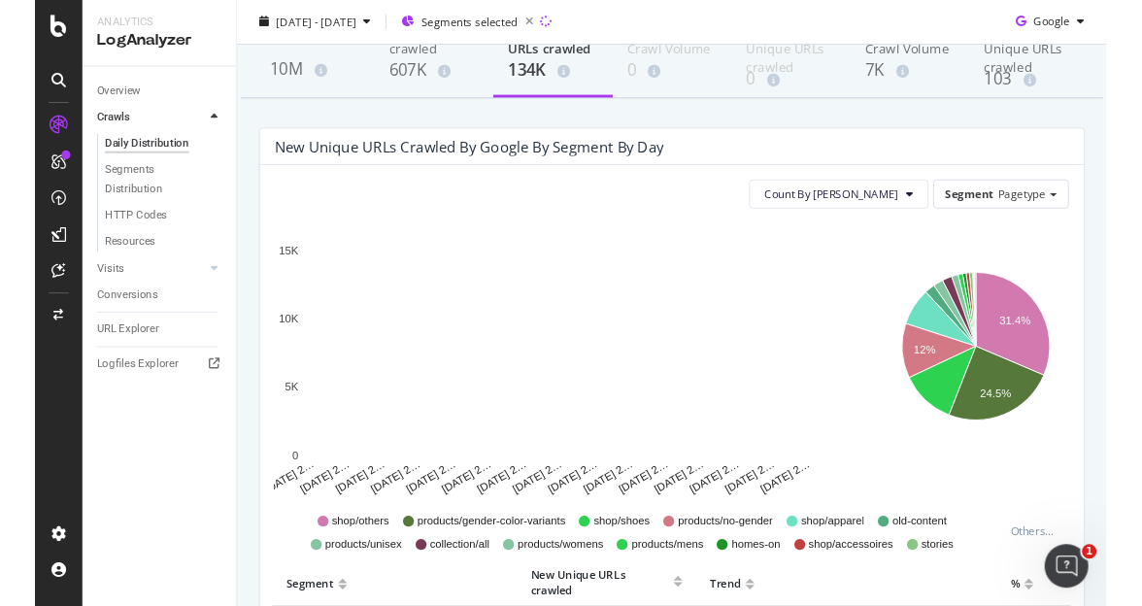
scroll to position [114, 0]
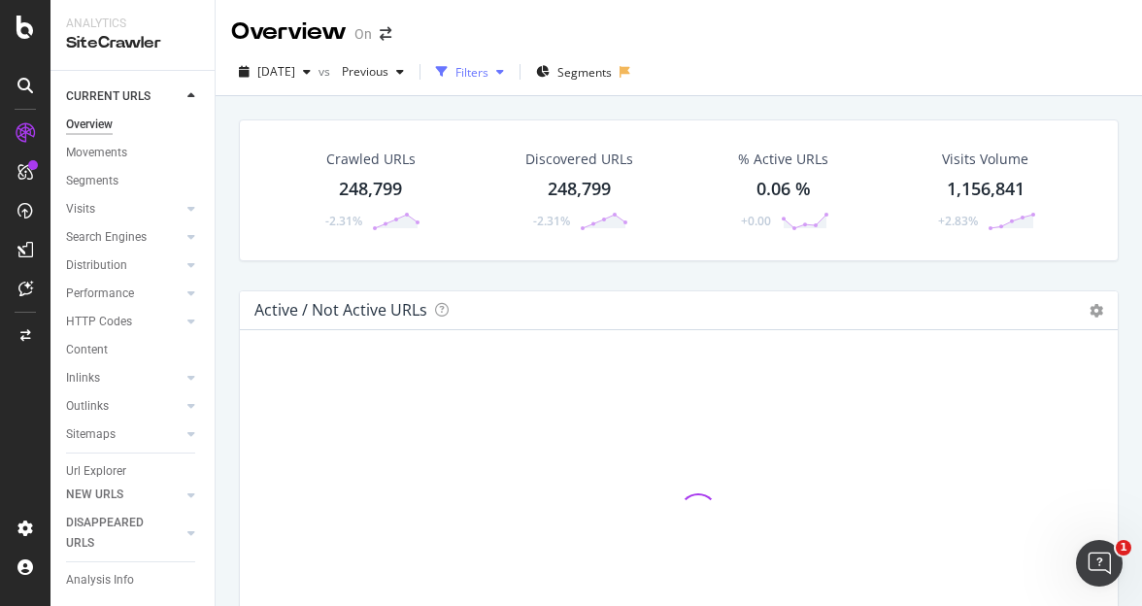
click at [512, 77] on div "button" at bounding box center [499, 72] width 23 height 12
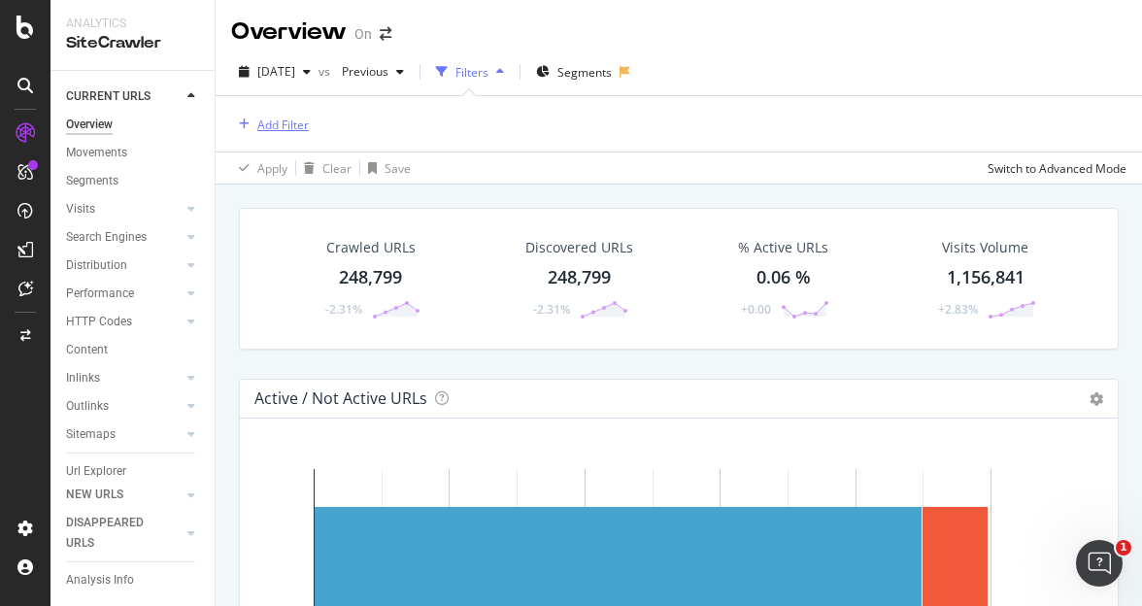
click at [271, 130] on div "Add Filter" at bounding box center [282, 124] width 51 height 17
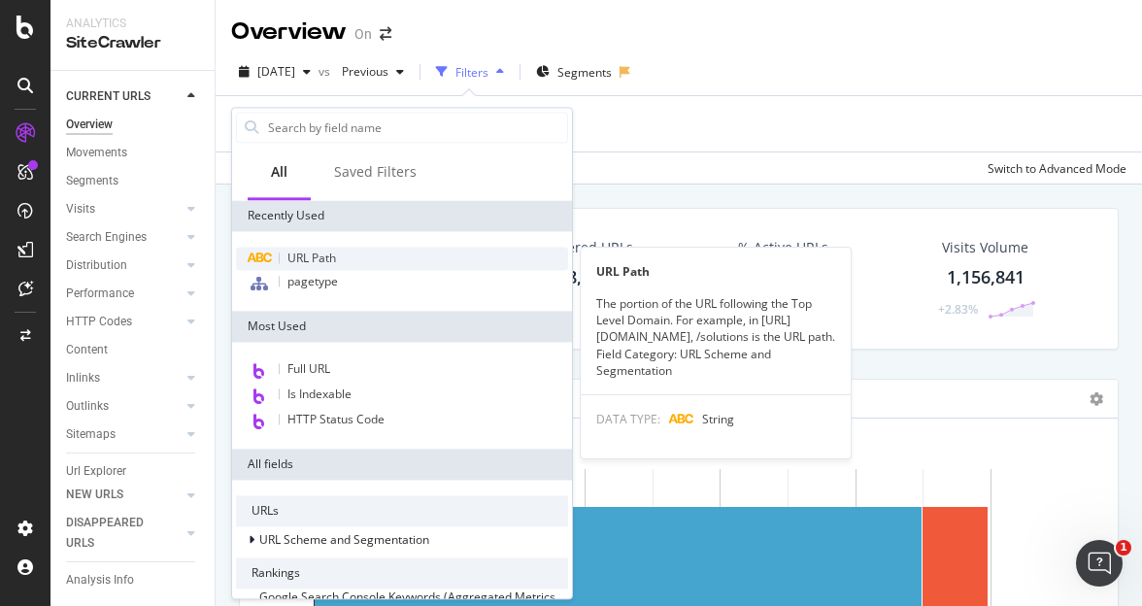
click at [308, 253] on span "URL Path" at bounding box center [311, 257] width 49 height 17
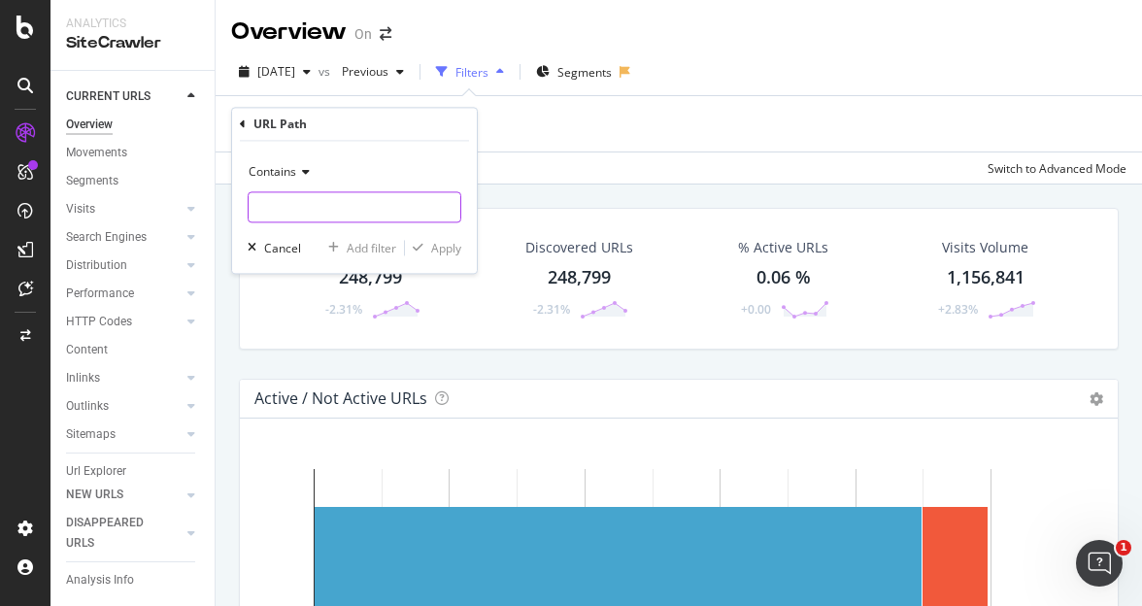
click at [311, 213] on input "text" at bounding box center [355, 207] width 212 height 31
paste input "https://www.on.com/de-ch/%20https://customer-service."
type input "/%20https://customer-service."
click at [438, 252] on div "Apply" at bounding box center [446, 248] width 30 height 17
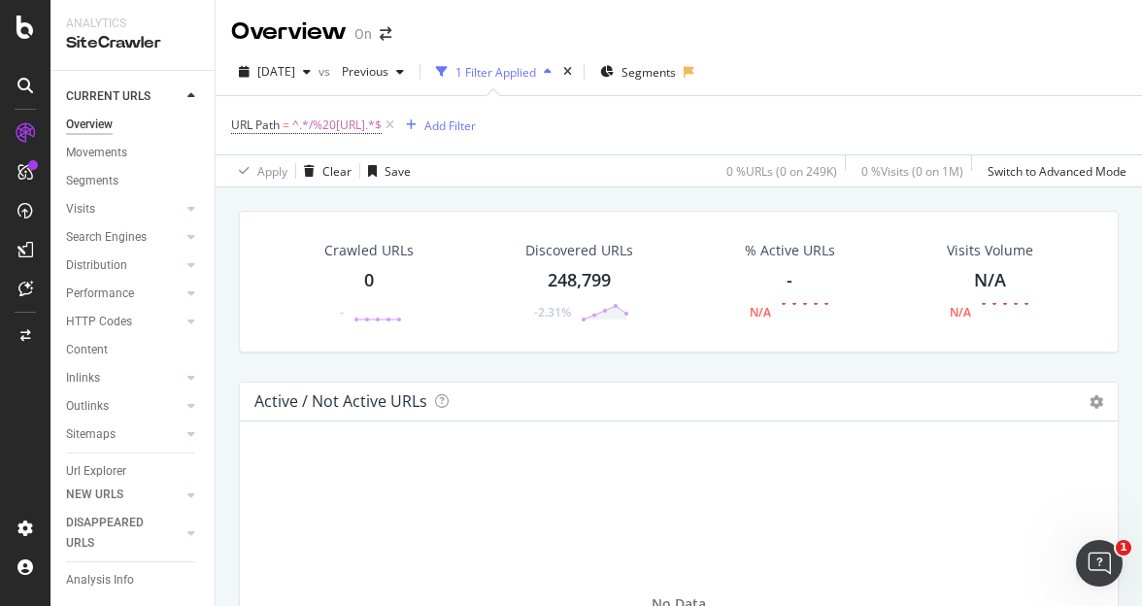
scroll to position [2, 0]
click at [642, 106] on div "URL Path = ^.*/%20https://customer-service..*$ Add Filter" at bounding box center [678, 123] width 895 height 58
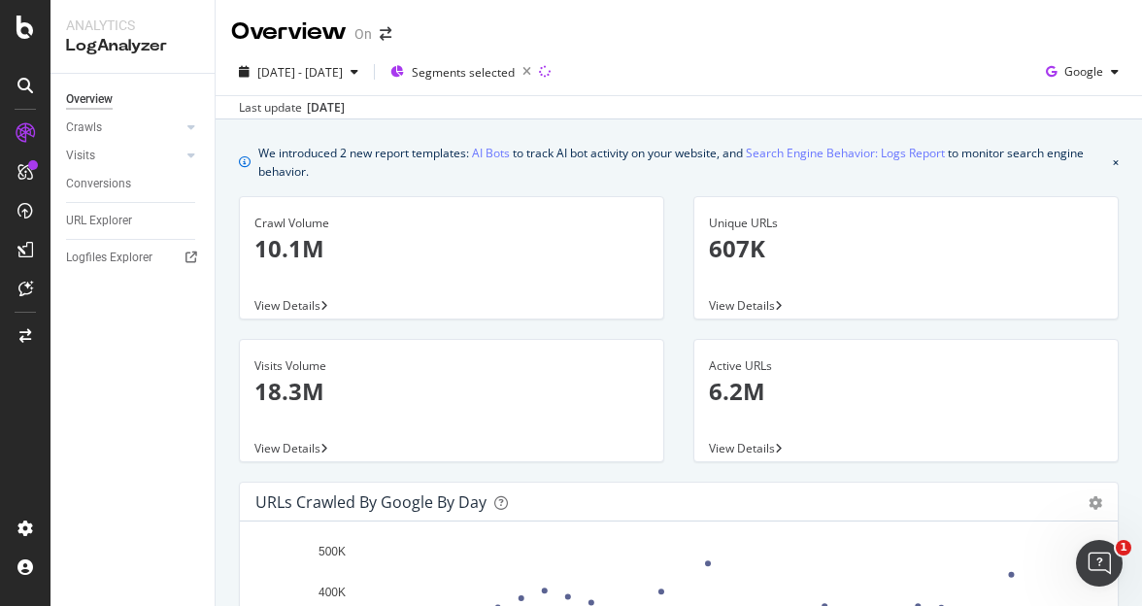
scroll to position [221, 0]
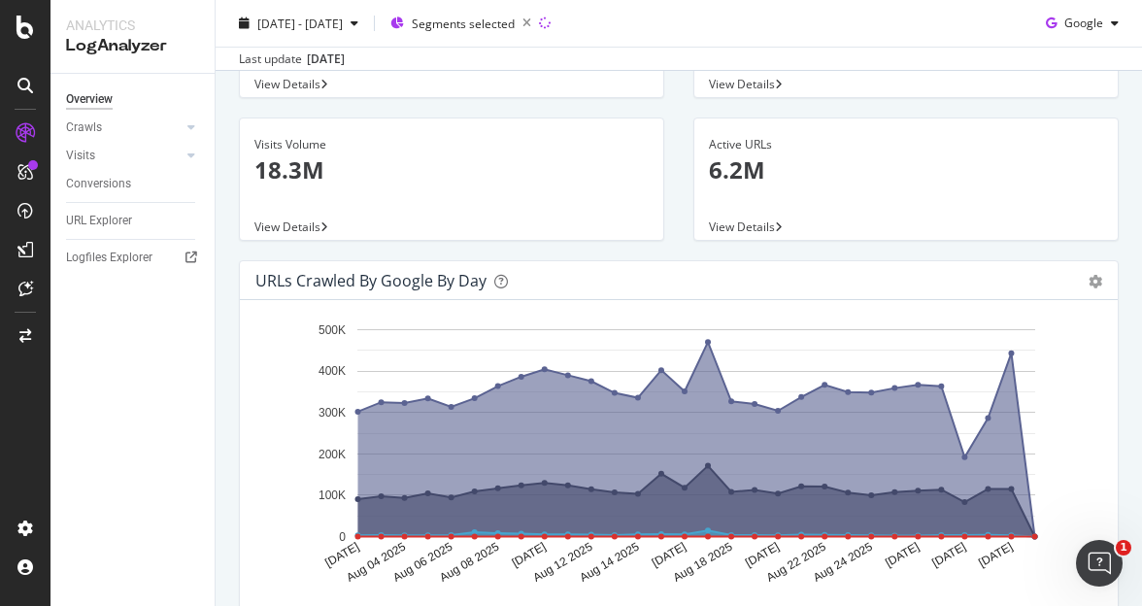
click at [351, 277] on div "URLs Crawled by Google by day" at bounding box center [370, 280] width 231 height 19
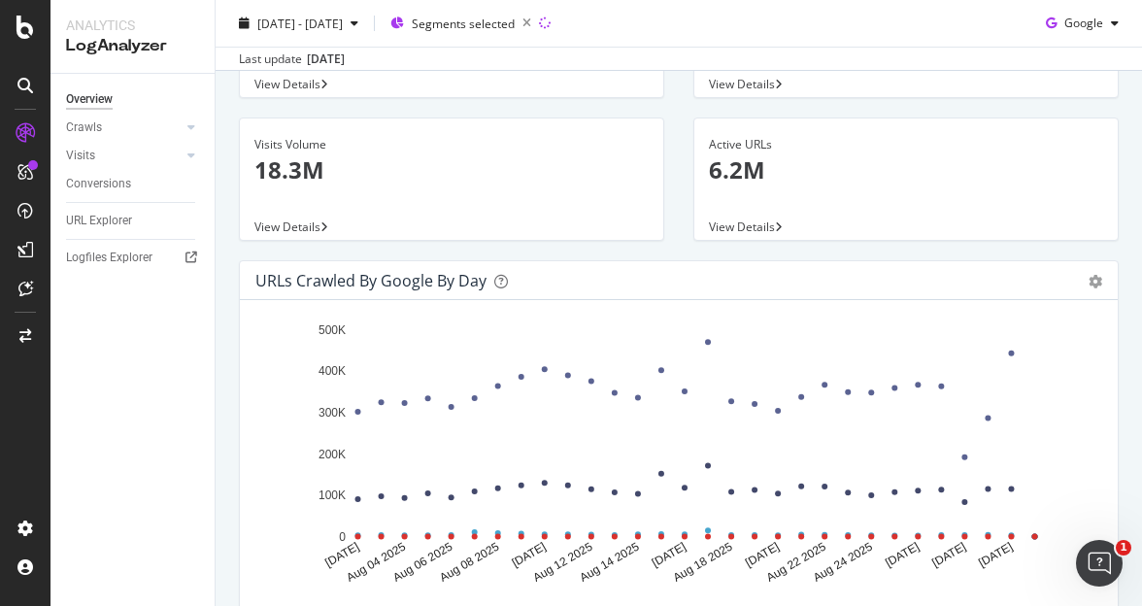
scroll to position [0, 0]
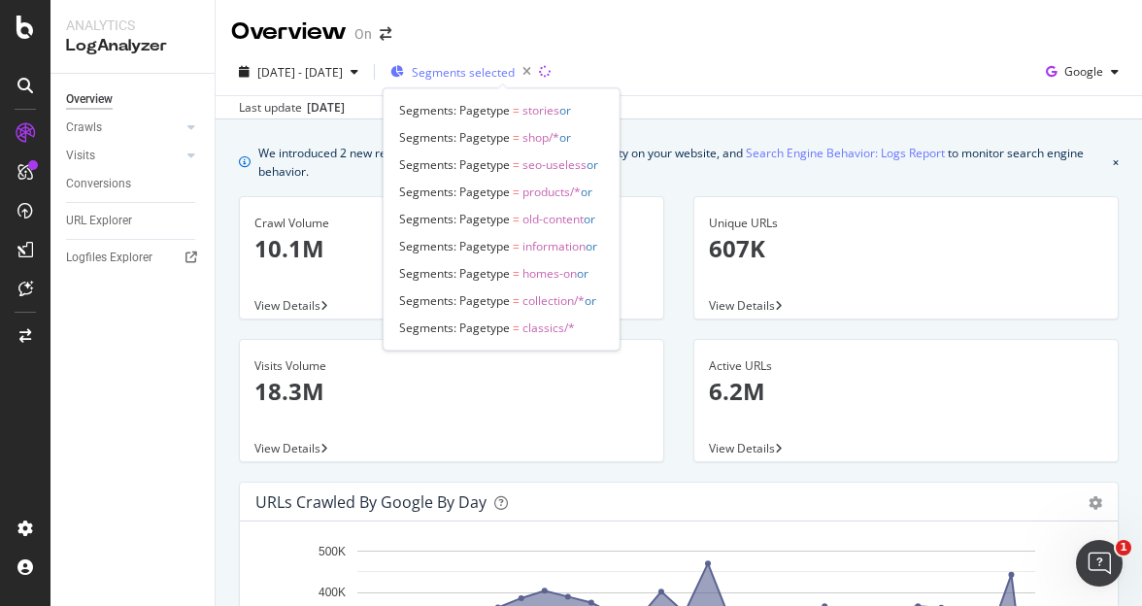
click at [515, 67] on span "Segments selected" at bounding box center [463, 72] width 103 height 17
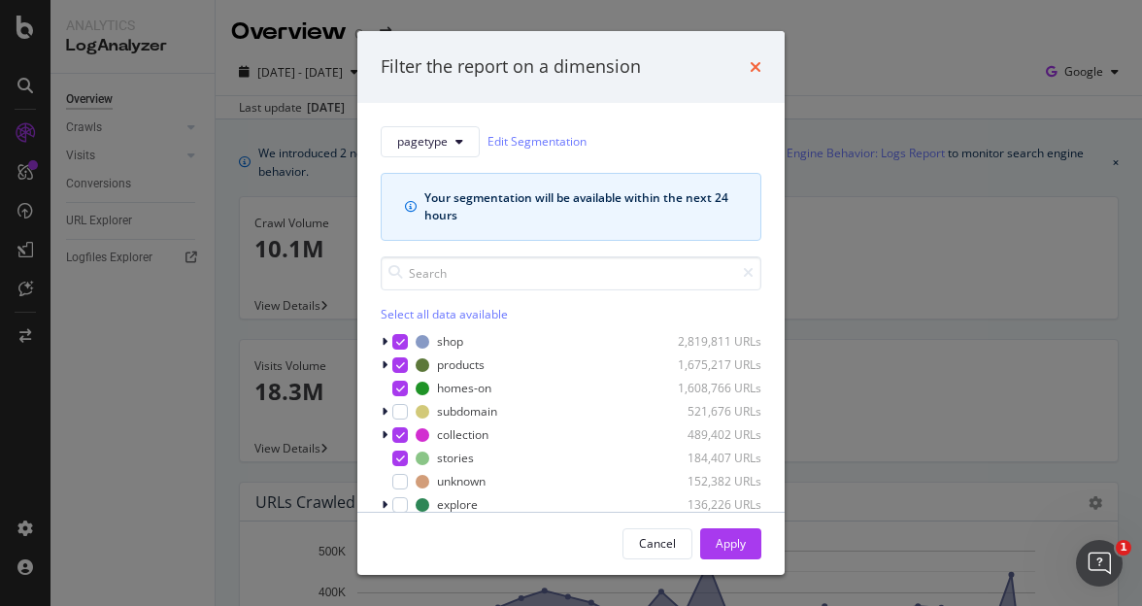
click at [755, 73] on icon "times" at bounding box center [755, 67] width 12 height 16
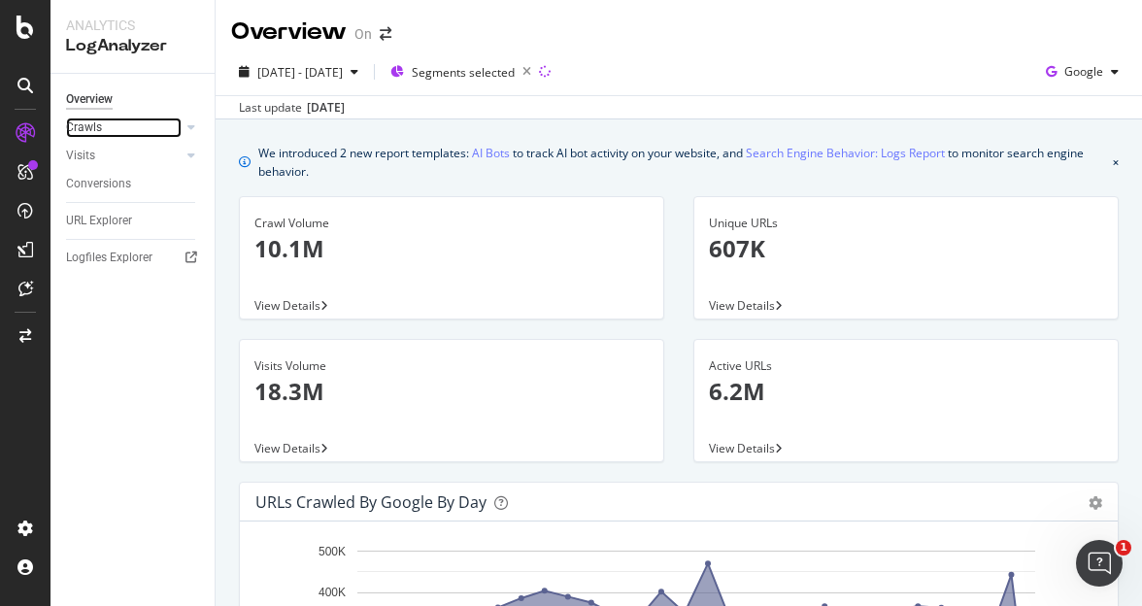
click at [106, 124] on link "Crawls" at bounding box center [124, 127] width 116 height 20
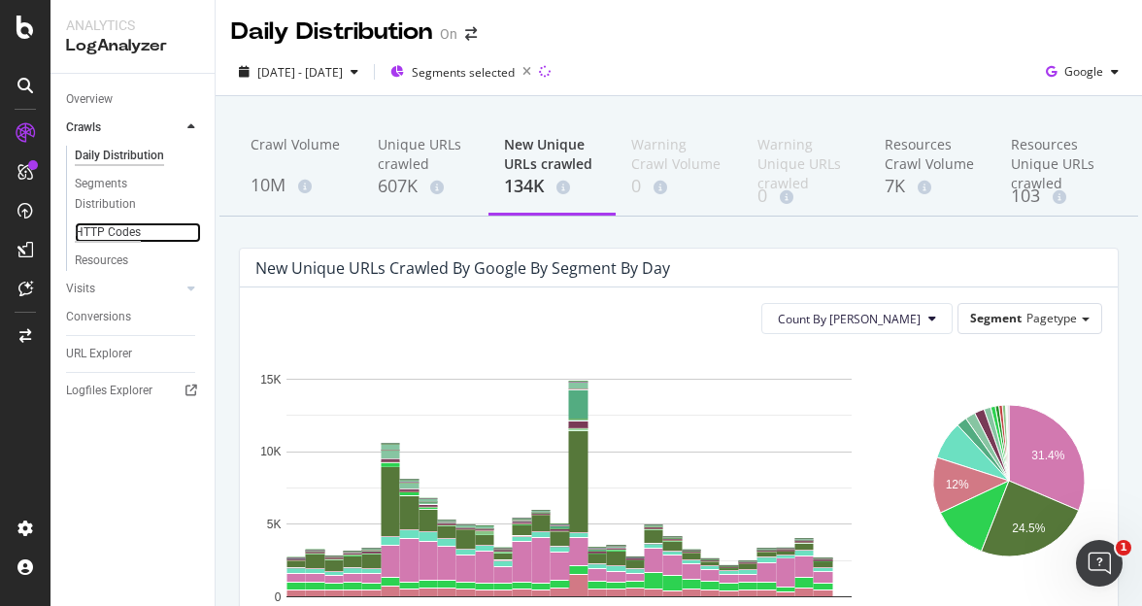
click at [100, 228] on div "HTTP Codes" at bounding box center [108, 232] width 66 height 20
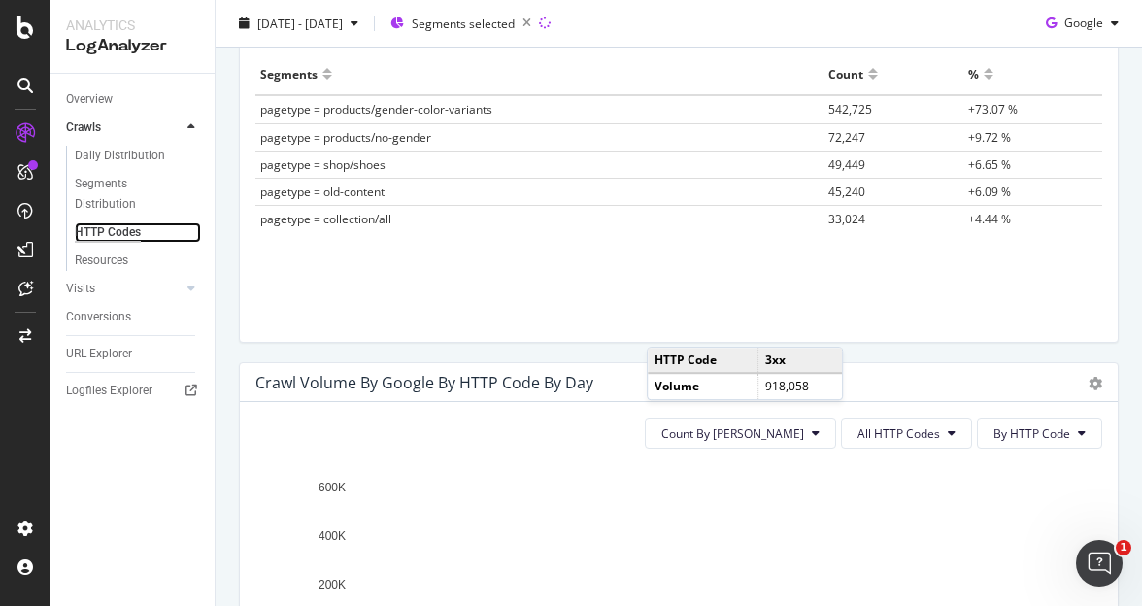
scroll to position [927, 0]
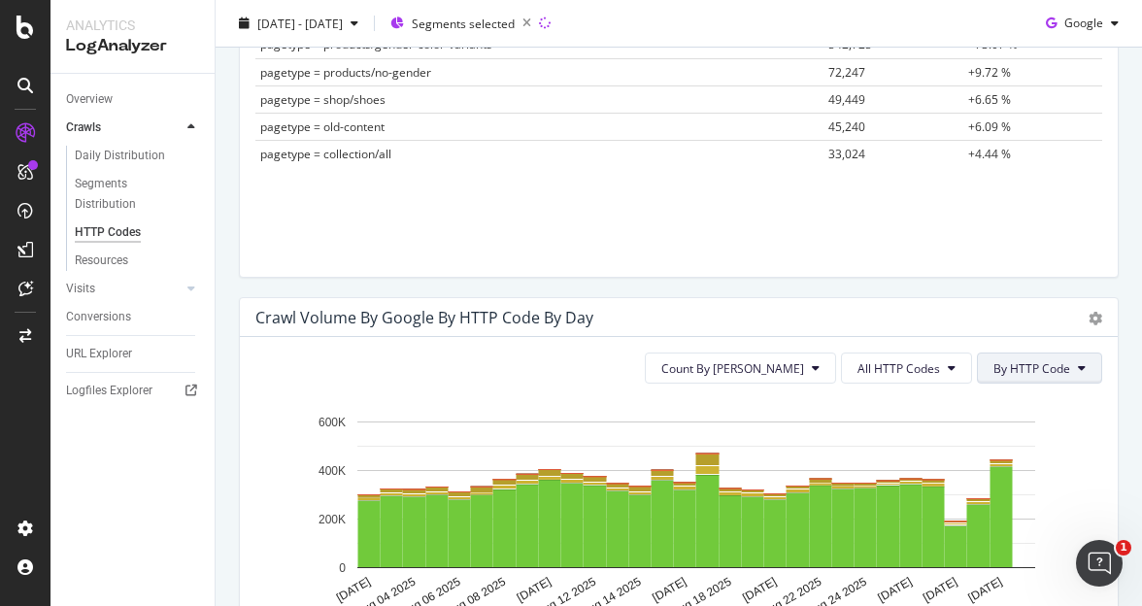
click at [1022, 360] on span "By HTTP Code" at bounding box center [1031, 368] width 77 height 17
click at [1005, 327] on div "Crawl Volume by google by HTTP Code by Day Timeline (by Value) Timeline (by Per…" at bounding box center [679, 317] width 878 height 39
click at [903, 361] on span "All HTTP Codes" at bounding box center [898, 368] width 83 height 17
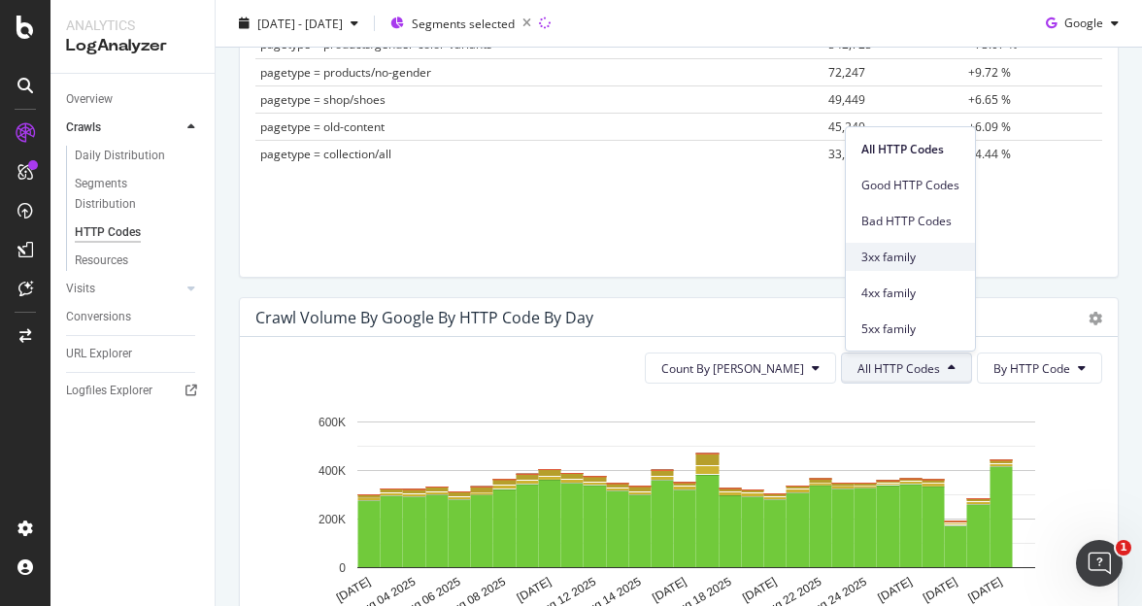
click at [928, 262] on span "3xx family" at bounding box center [910, 257] width 98 height 17
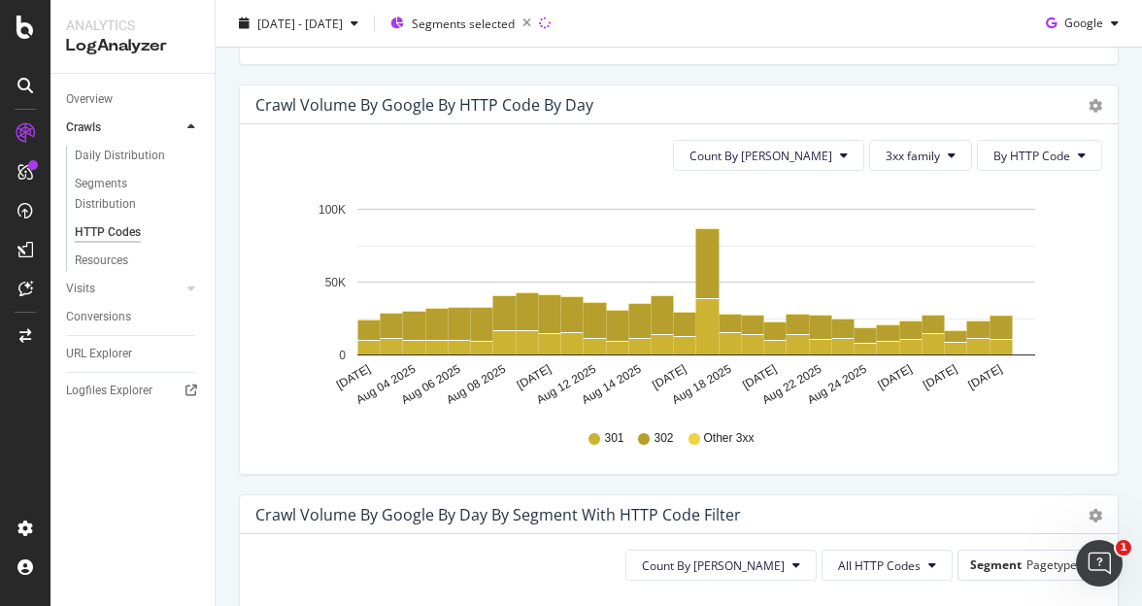
scroll to position [1139, 0]
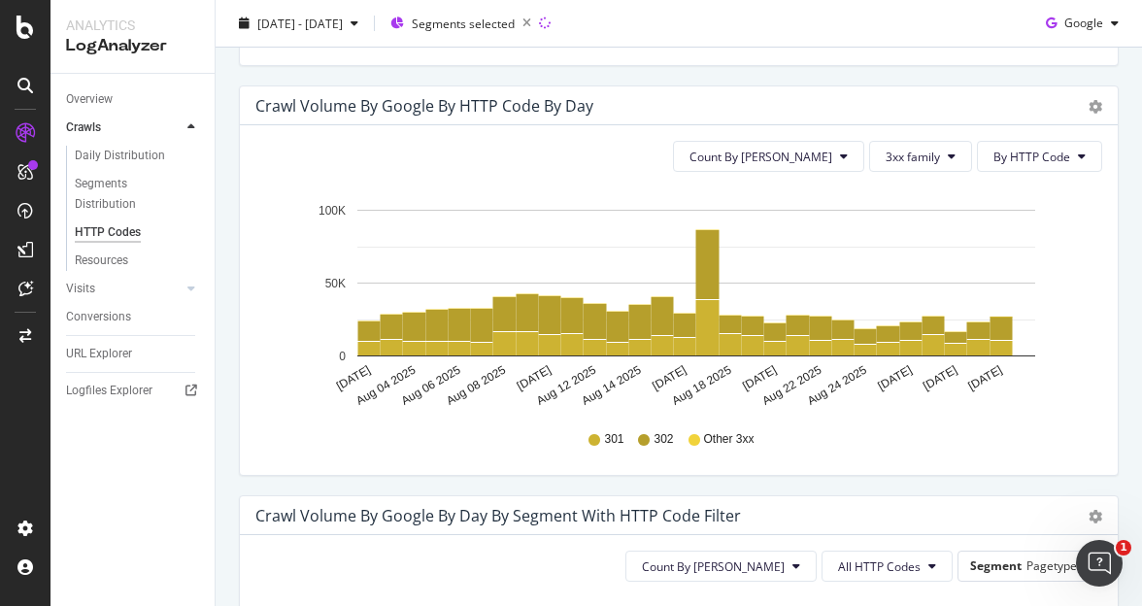
click at [922, 38] on div "2025 Aug. 2nd - Aug. 31st Segments selected Google" at bounding box center [679, 27] width 926 height 39
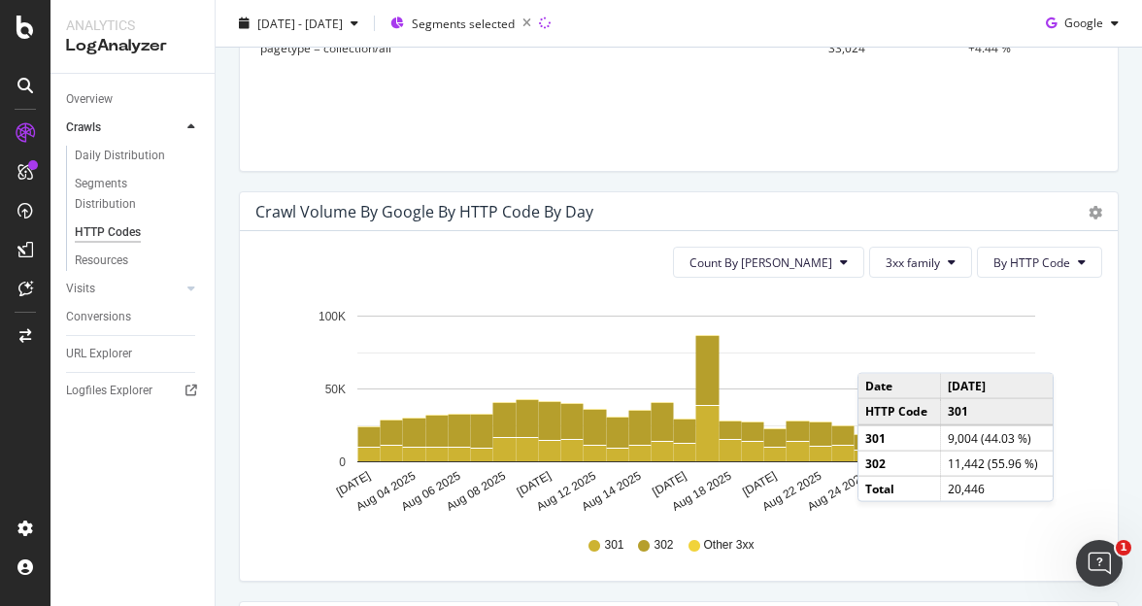
scroll to position [1031, 0]
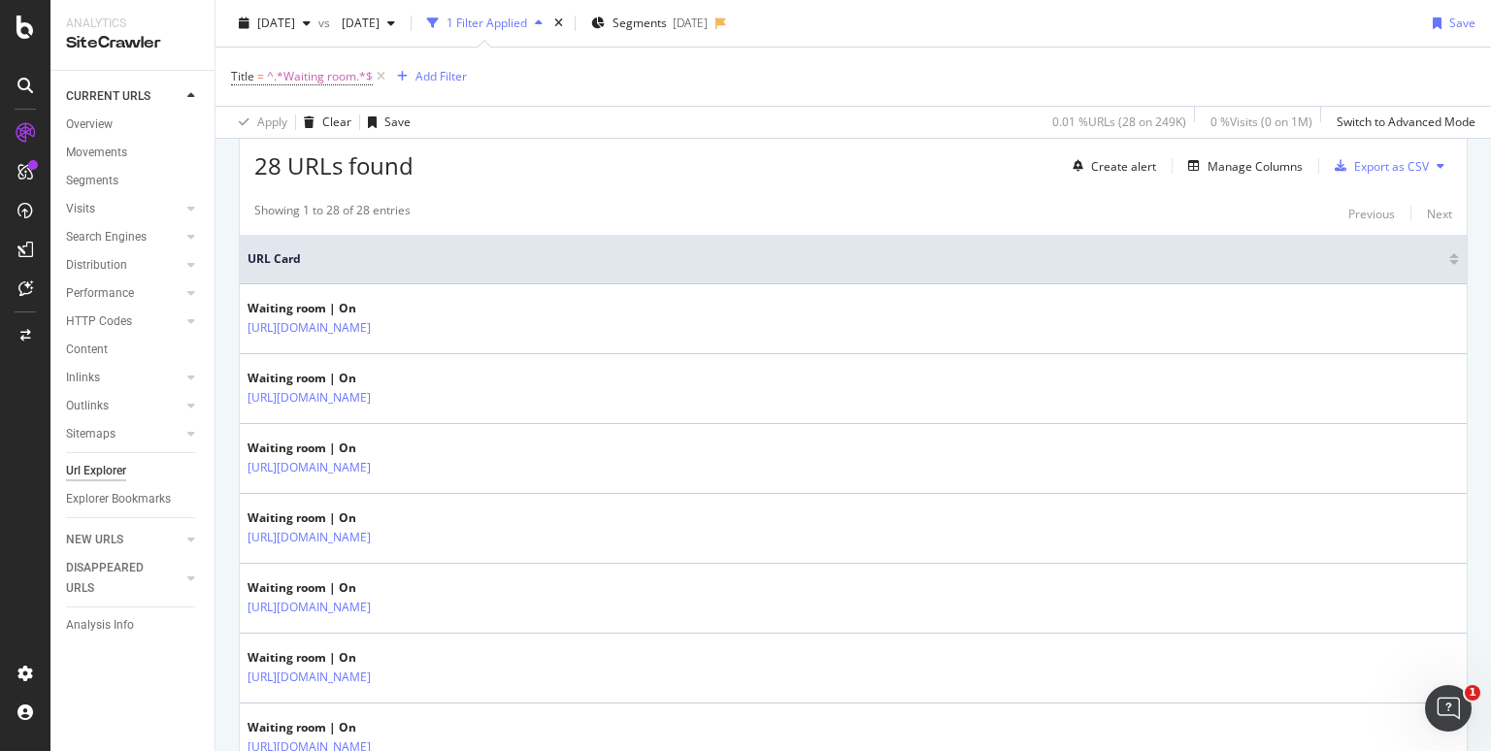
scroll to position [351, 0]
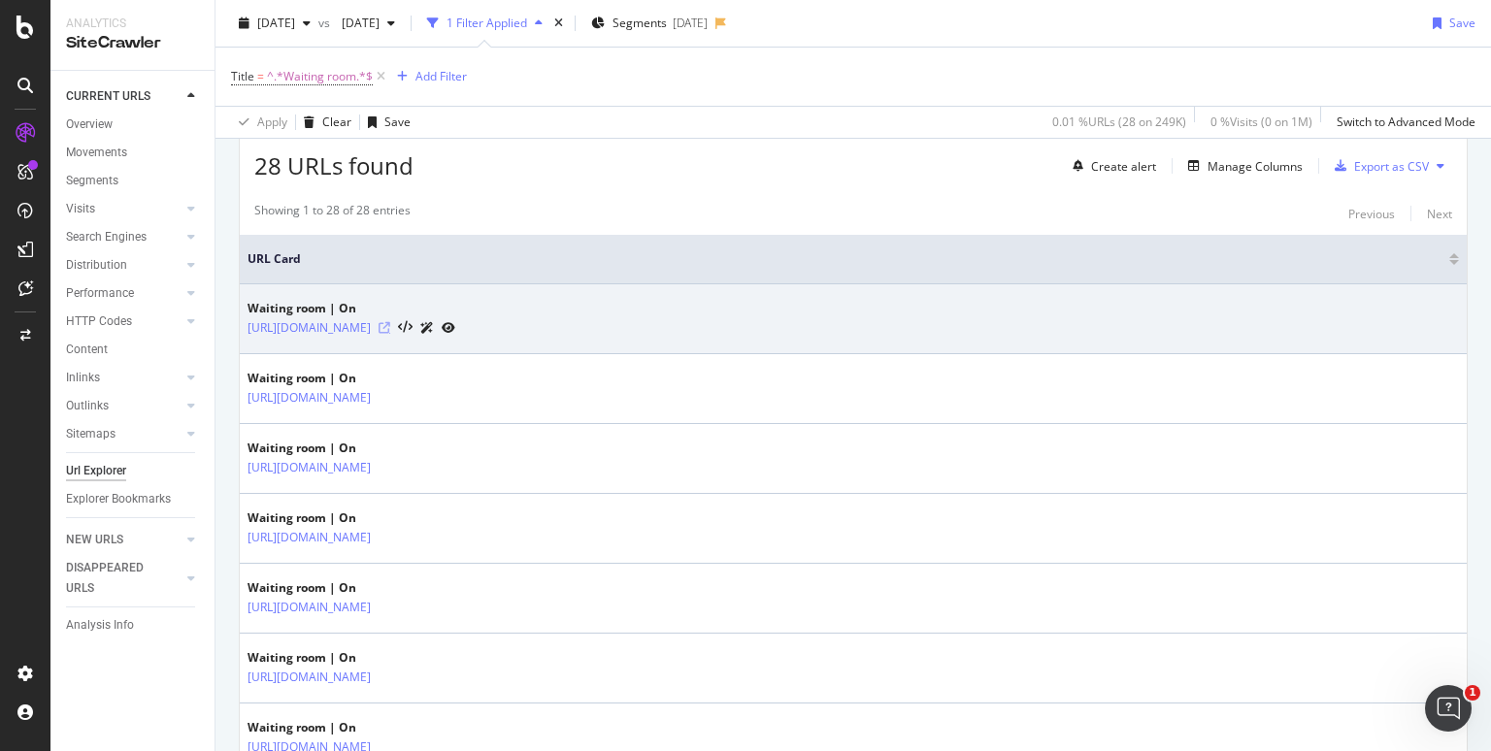
click at [390, 325] on icon at bounding box center [385, 328] width 12 height 12
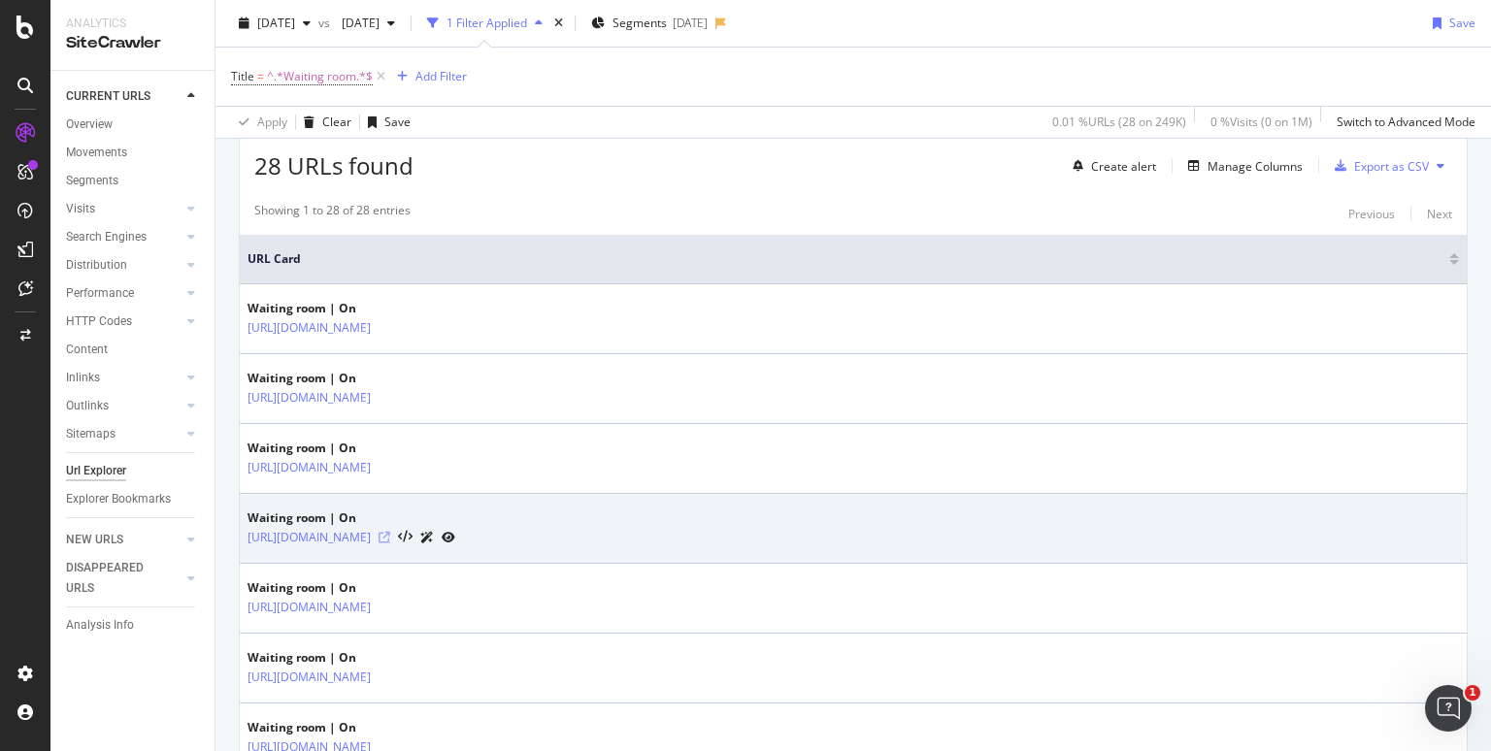
click at [390, 532] on icon at bounding box center [385, 538] width 12 height 12
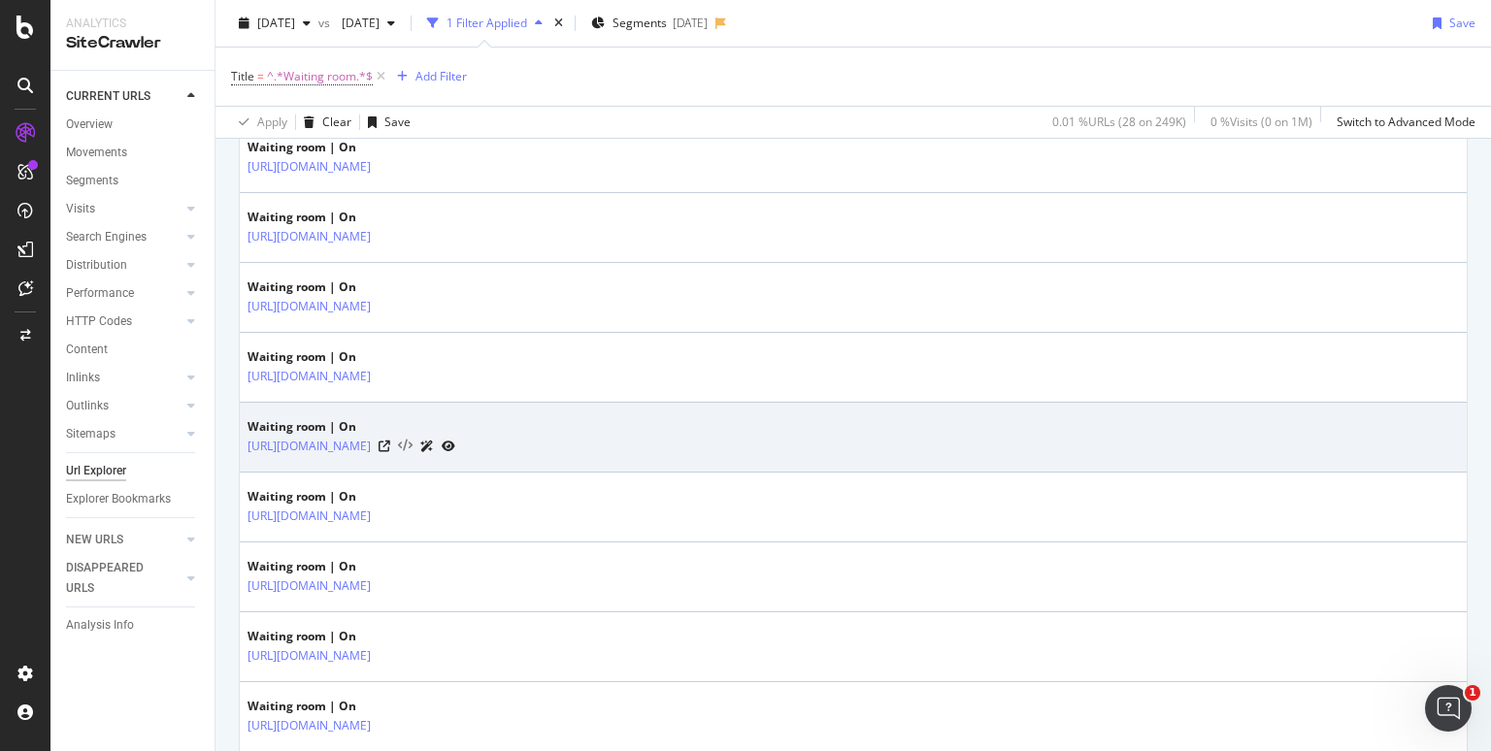
scroll to position [516, 0]
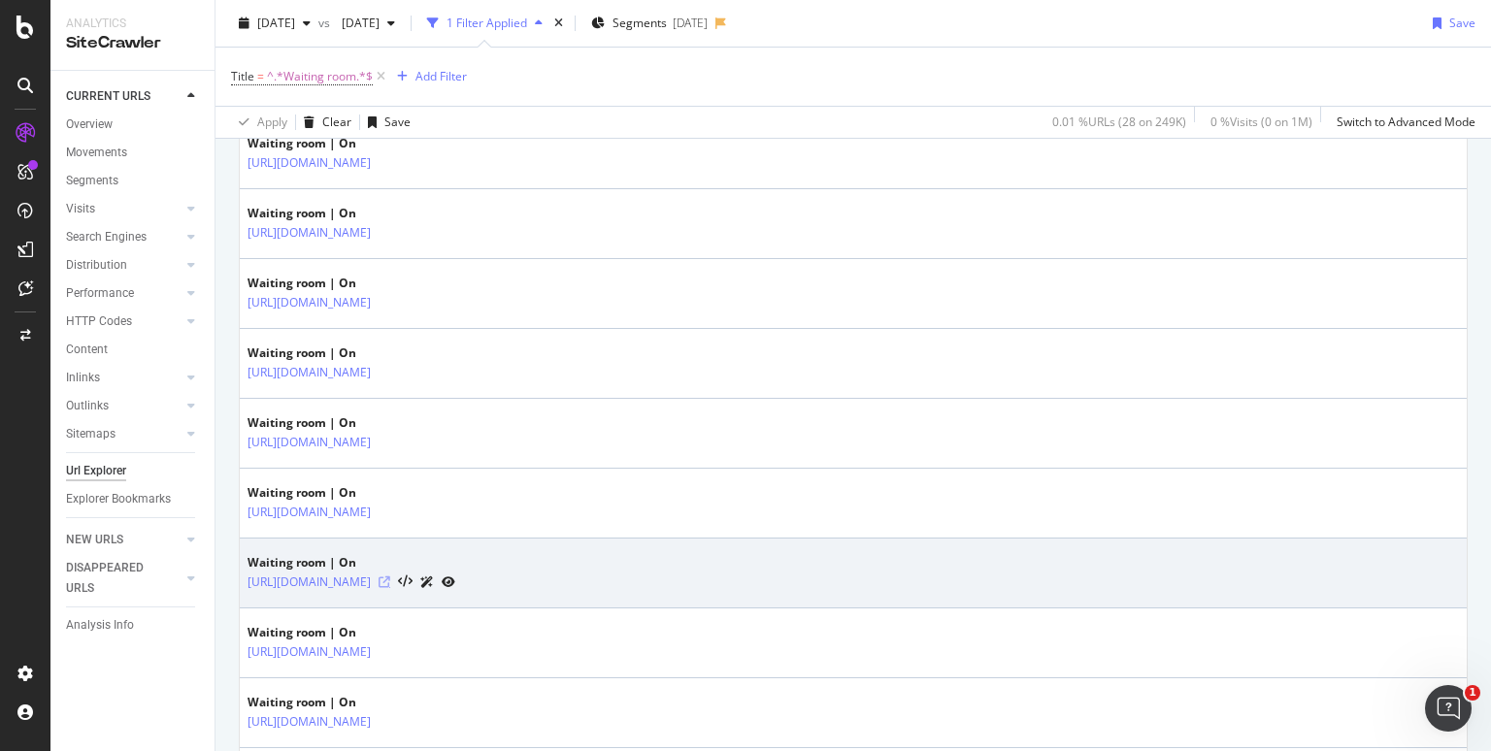
click at [390, 579] on icon at bounding box center [385, 583] width 12 height 12
